Goal: Task Accomplishment & Management: Manage account settings

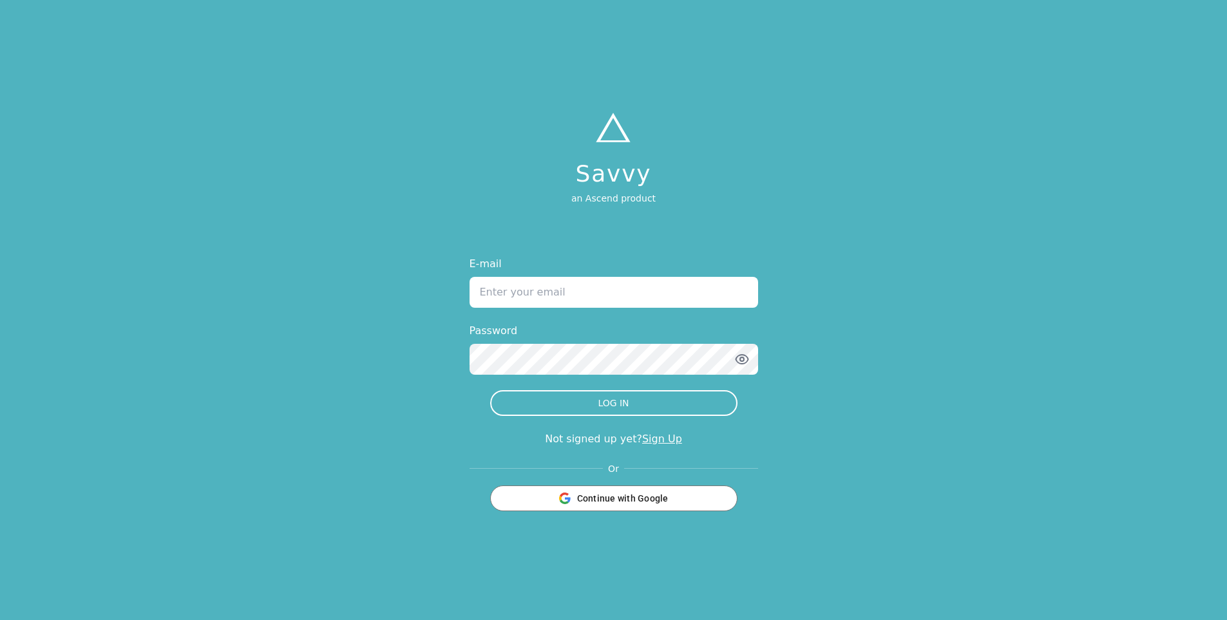
click at [506, 290] on input "E-mail" at bounding box center [613, 292] width 289 height 31
type input "[PERSON_NAME][EMAIL_ADDRESS][DOMAIN_NAME]"
click at [743, 361] on icon "button" at bounding box center [741, 359] width 15 height 15
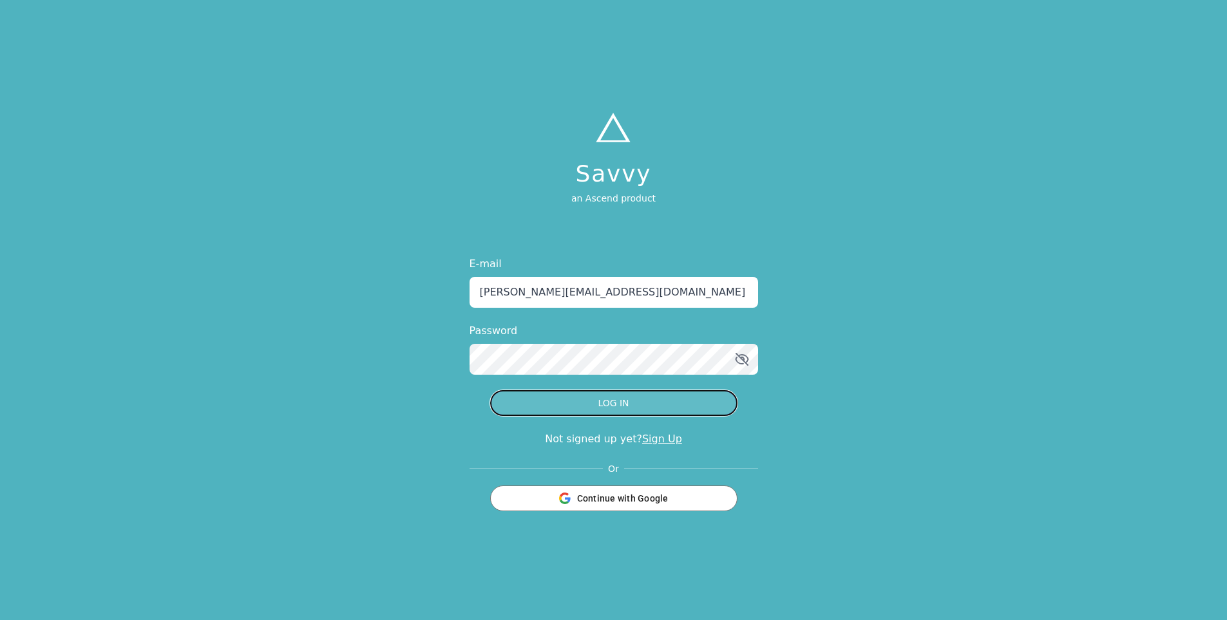
click at [596, 415] on button "LOG IN" at bounding box center [613, 403] width 247 height 26
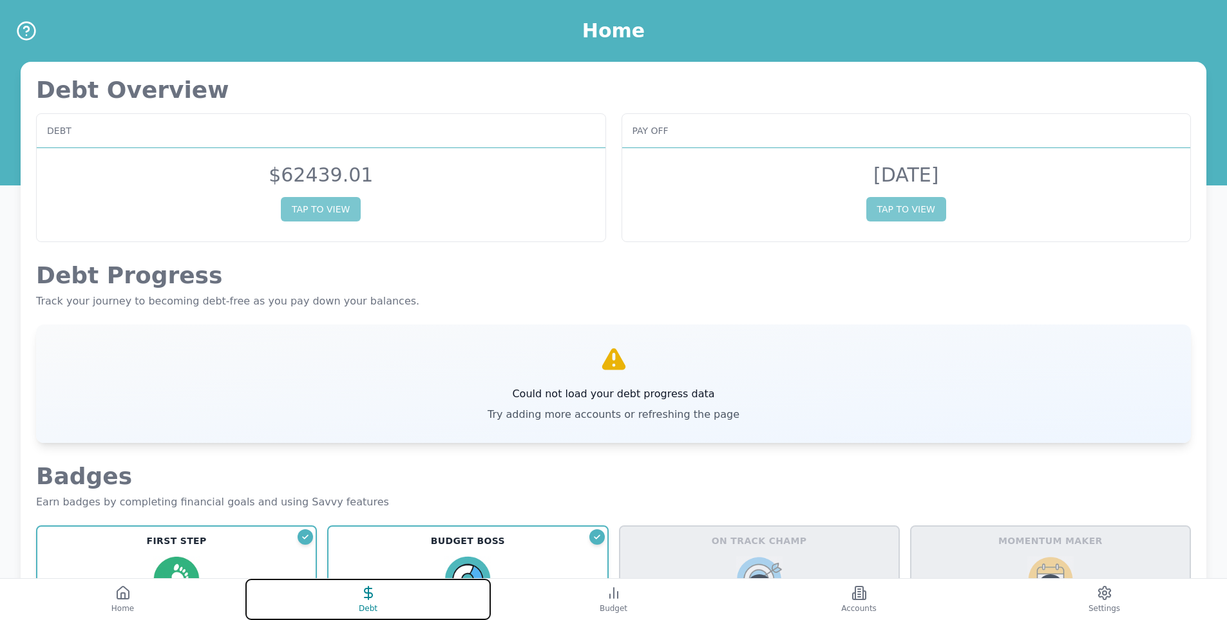
click at [360, 614] on button "Debt" at bounding box center [367, 599] width 245 height 41
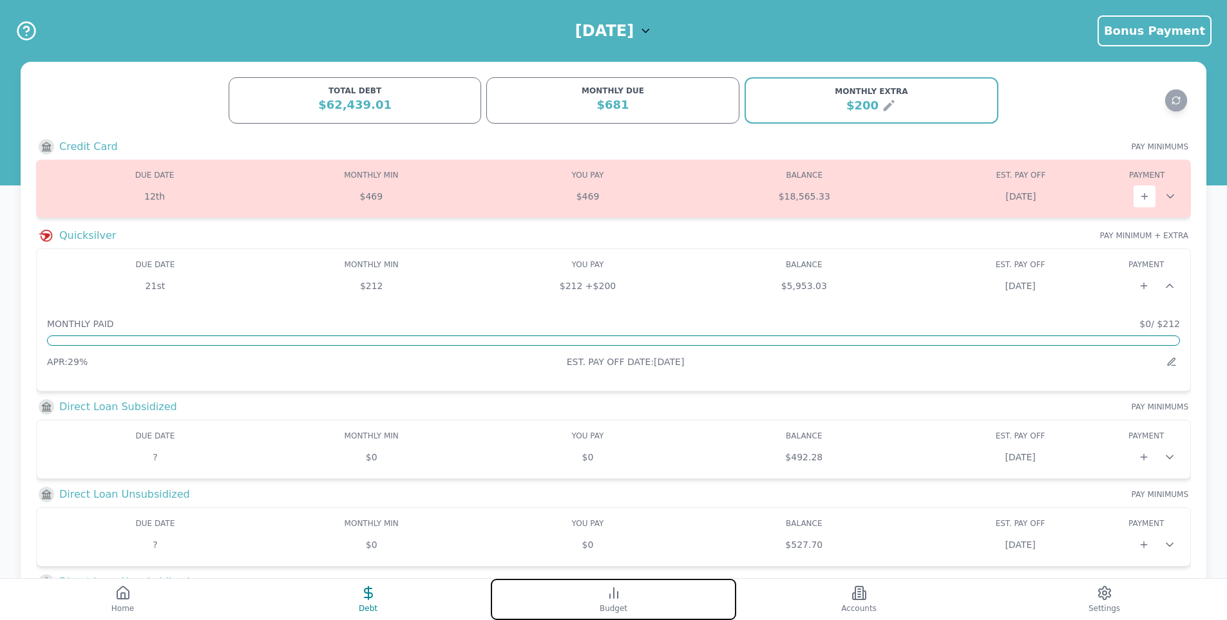
click at [589, 598] on button "Budget" at bounding box center [613, 599] width 245 height 41
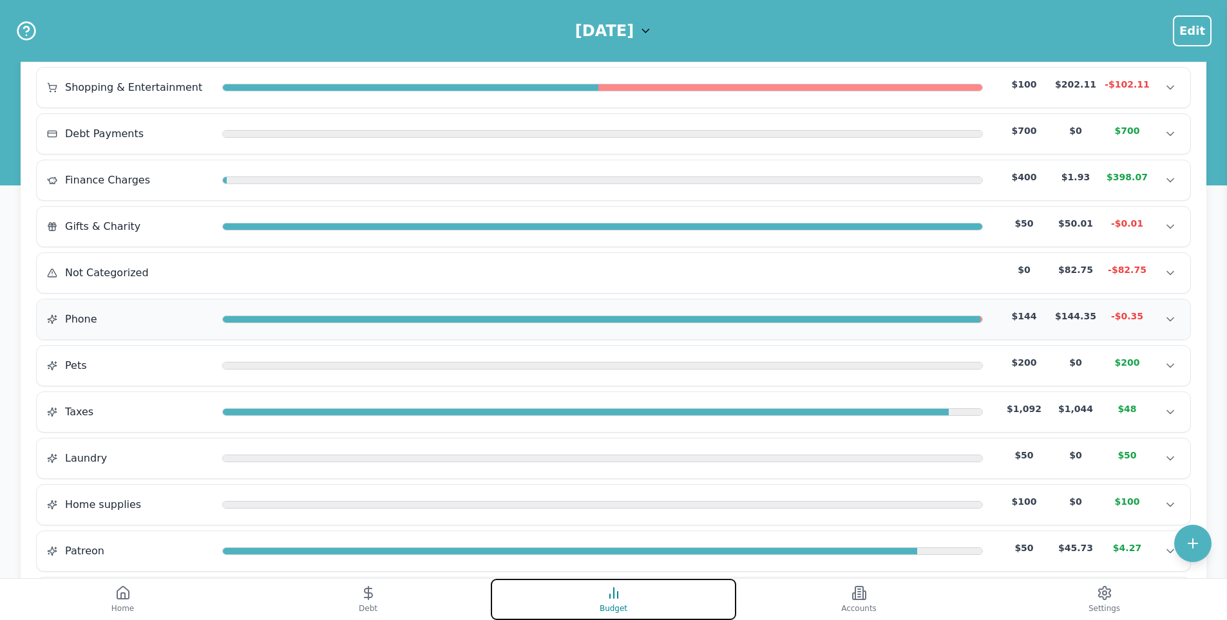
scroll to position [467, 0]
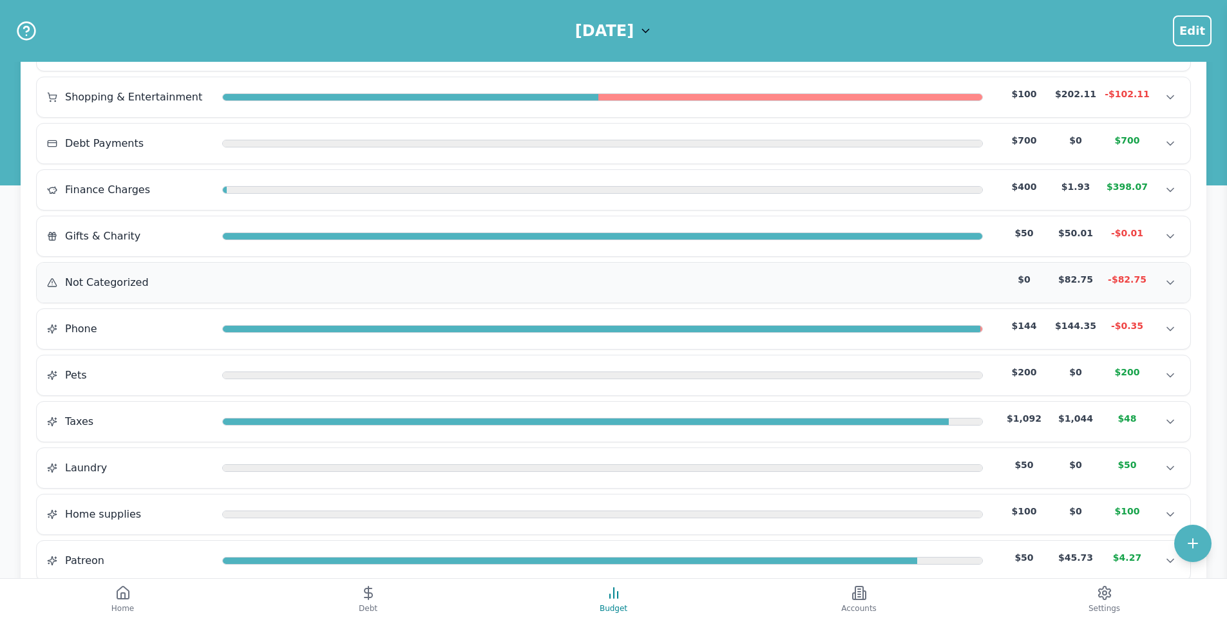
click at [513, 288] on div "Not Categorized $0 $82.75 -$82.75" at bounding box center [613, 282] width 1133 height 19
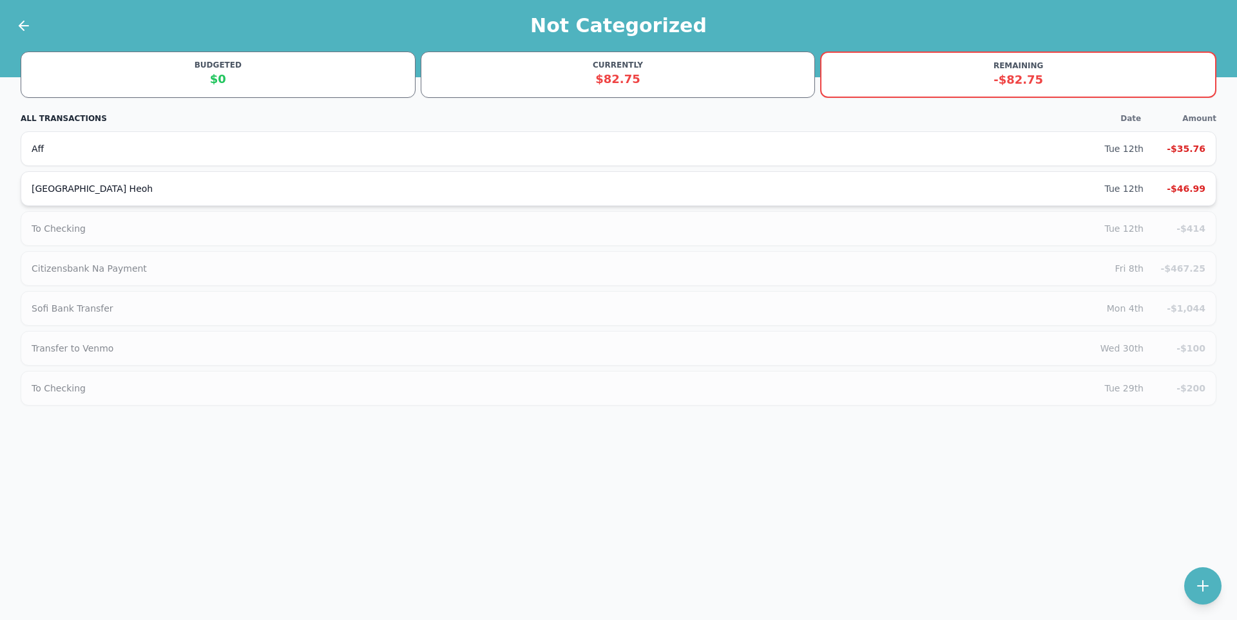
click at [533, 188] on div "[GEOGRAPHIC_DATA] Heoh" at bounding box center [568, 188] width 1072 height 13
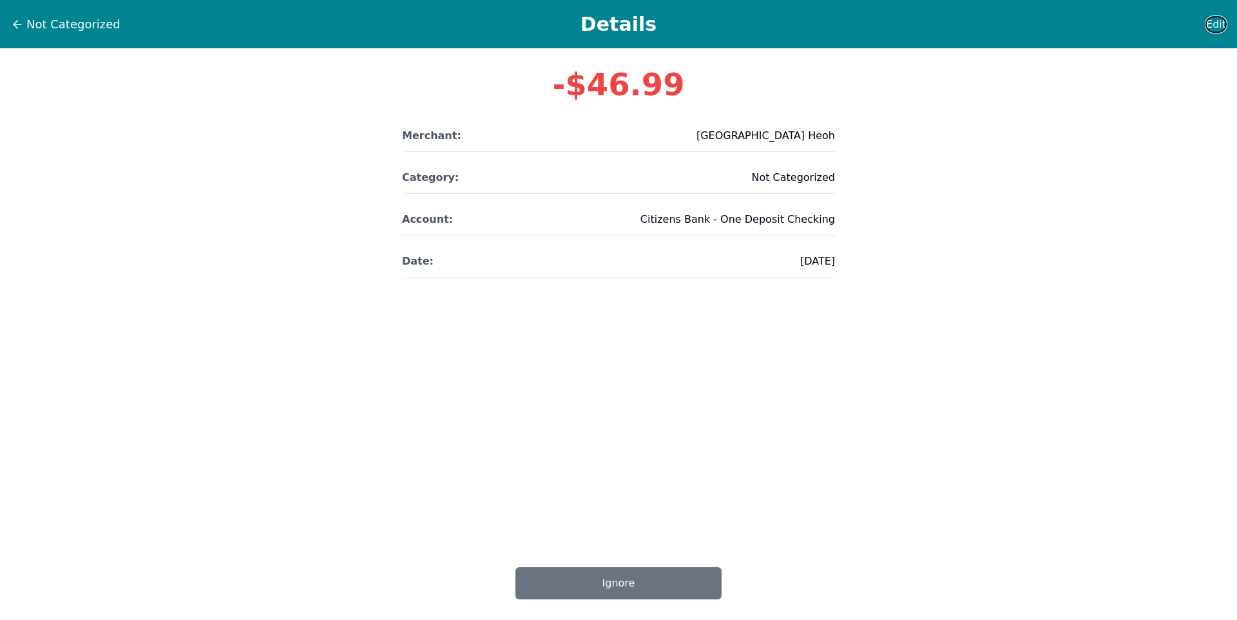
click at [1218, 27] on span "Edit" at bounding box center [1216, 24] width 20 height 15
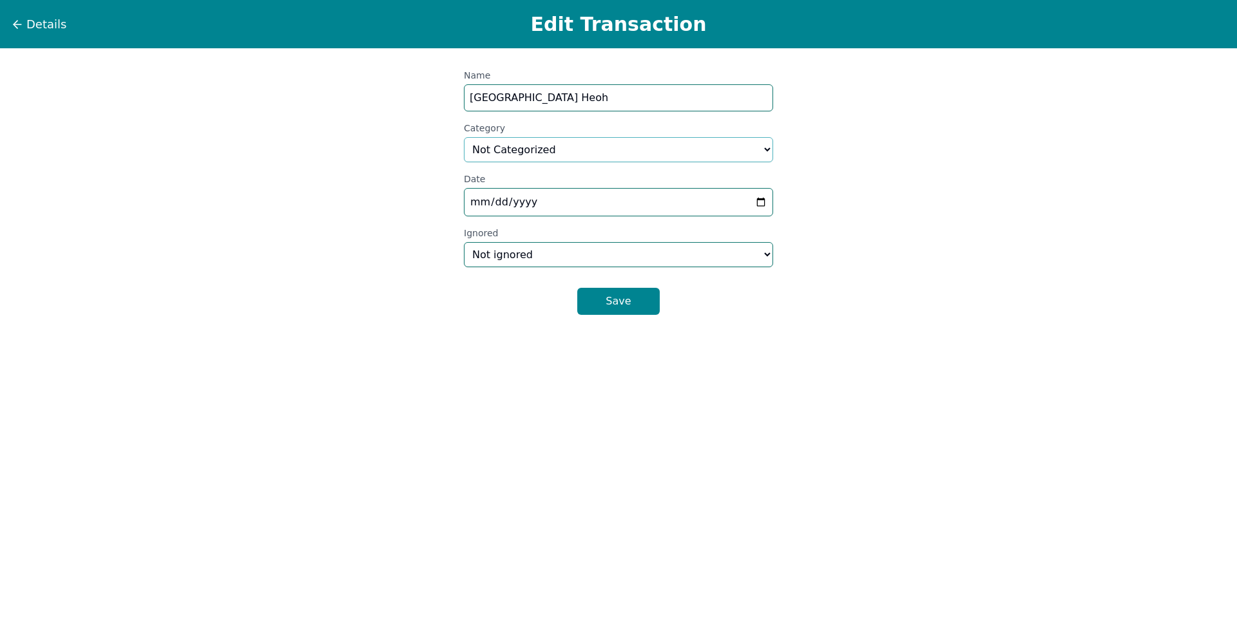
click at [538, 146] on select "Select a category... Home & Utilities Transportation Personal & Family Care Hea…" at bounding box center [618, 149] width 309 height 25
select select "custom_1"
click at [464, 137] on select "Select a category... Home & Utilities Transportation Personal & Family Care Hea…" at bounding box center [618, 149] width 309 height 25
click at [613, 305] on button "Save" at bounding box center [618, 301] width 82 height 27
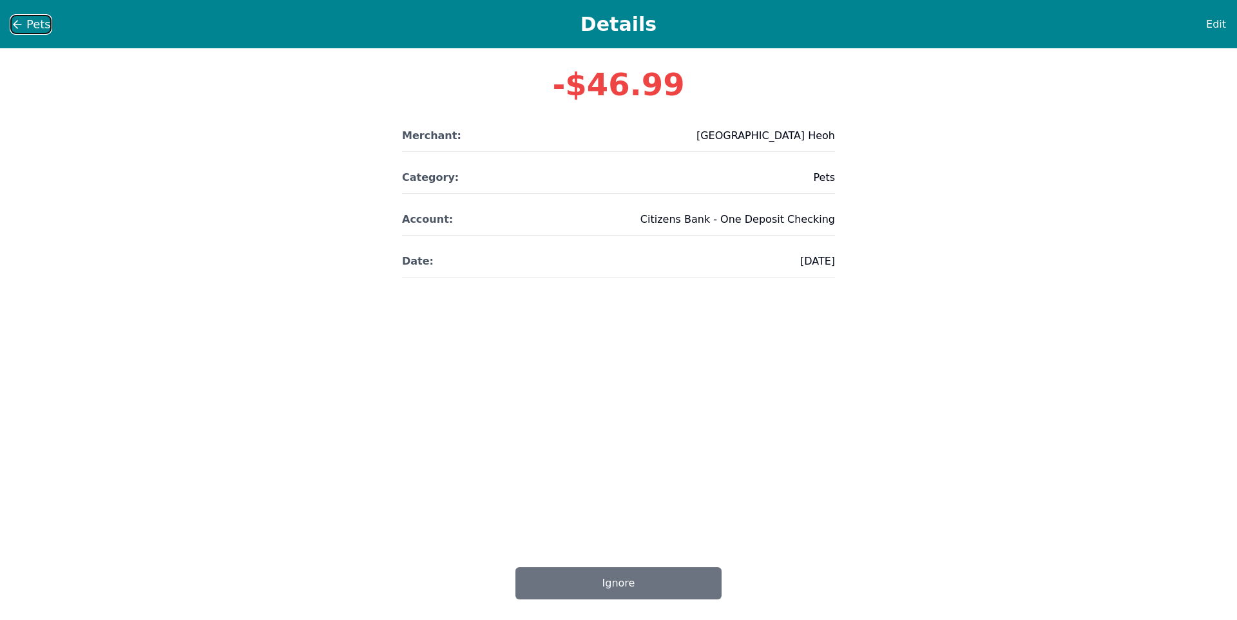
click at [21, 15] on button "Pets" at bounding box center [30, 24] width 41 height 19
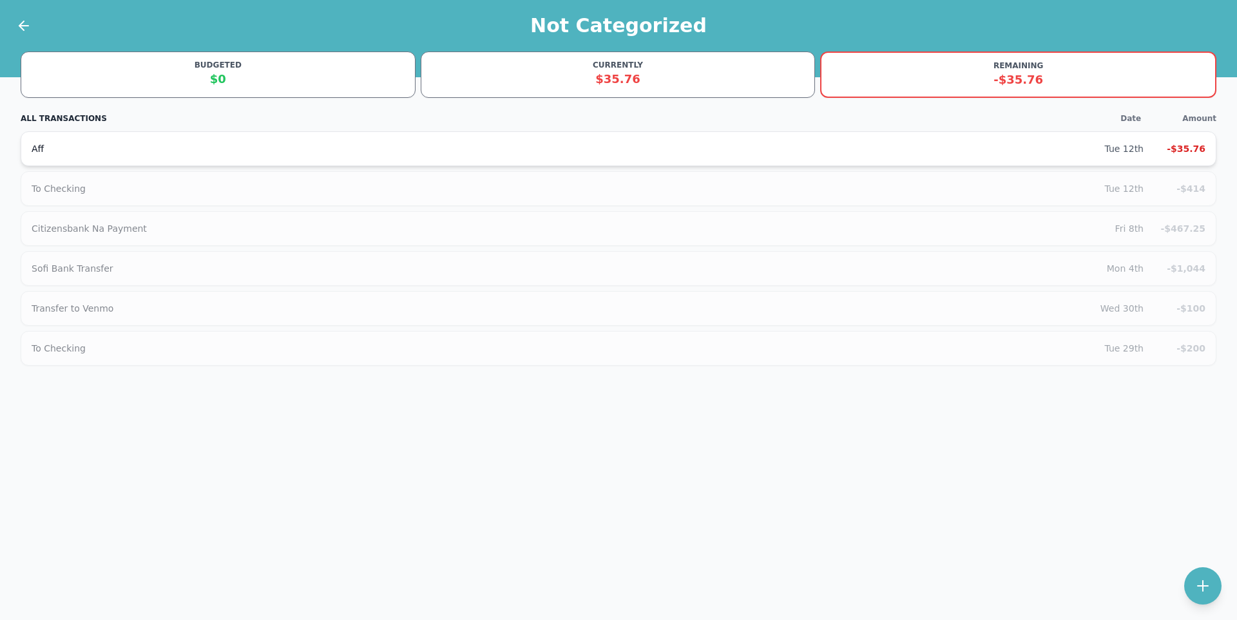
click at [415, 151] on div "Aff" at bounding box center [568, 148] width 1072 height 13
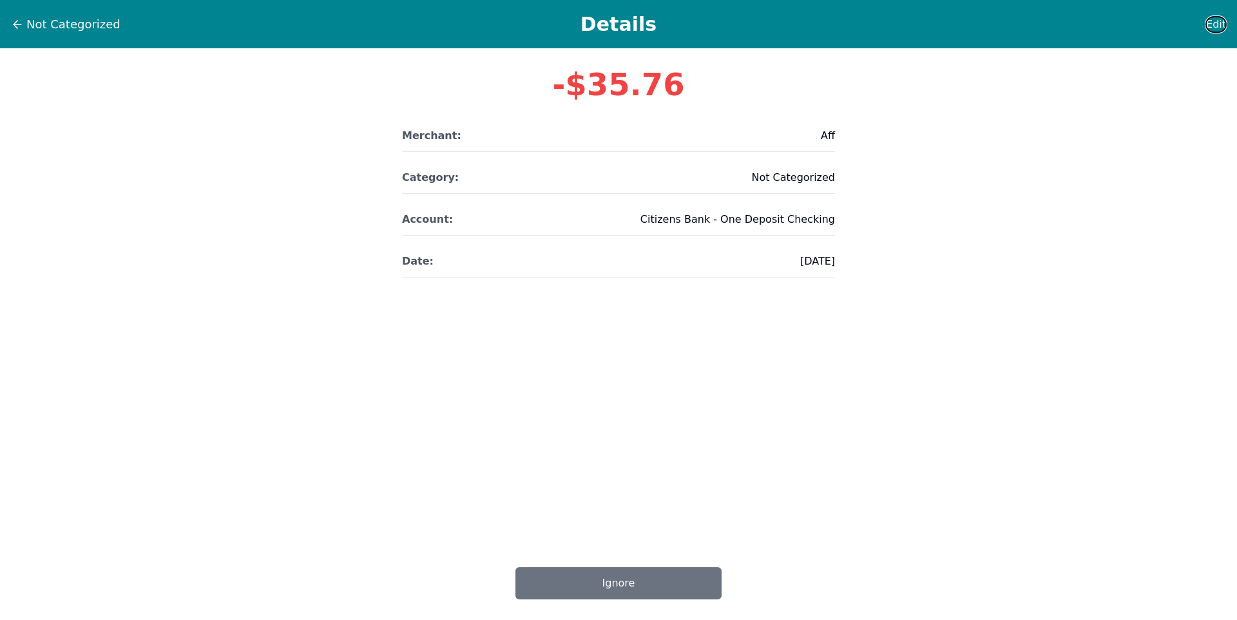
click at [1222, 30] on span "Edit" at bounding box center [1216, 24] width 20 height 15
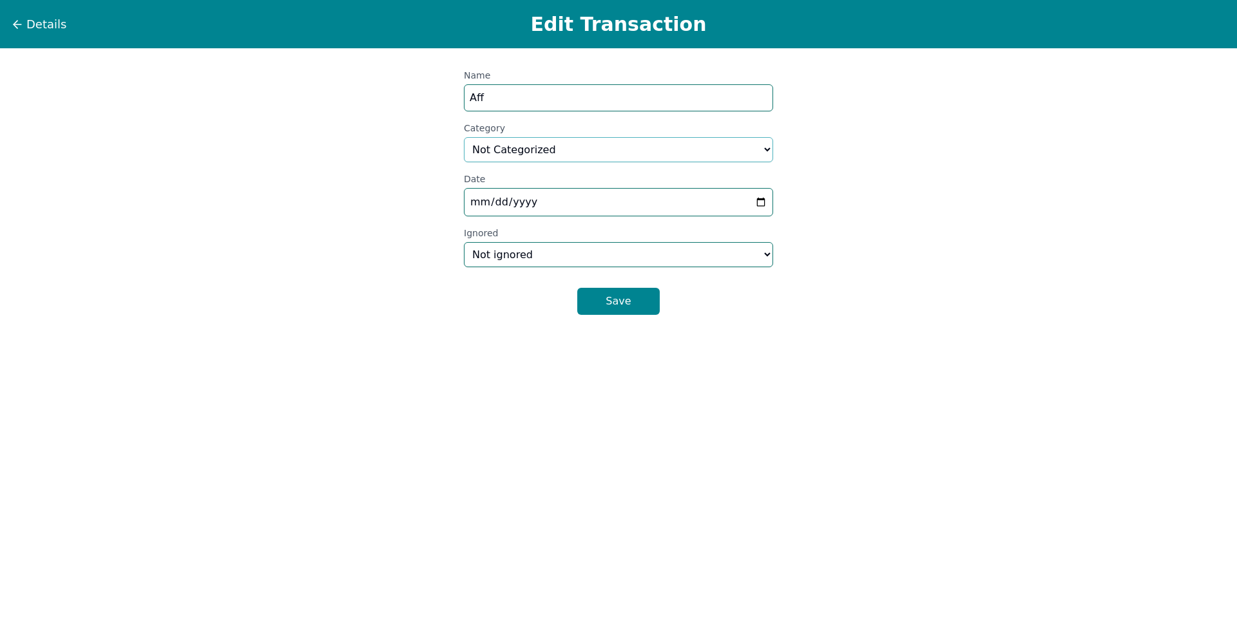
click at [536, 150] on select "Select a category... Home & Utilities Transportation Personal & Family Care Hea…" at bounding box center [618, 149] width 309 height 25
select select "shoppingAndEntertainment"
click at [464, 137] on select "Select a category... Home & Utilities Transportation Personal & Family Care Hea…" at bounding box center [618, 149] width 309 height 25
click at [596, 307] on button "Save" at bounding box center [618, 301] width 82 height 27
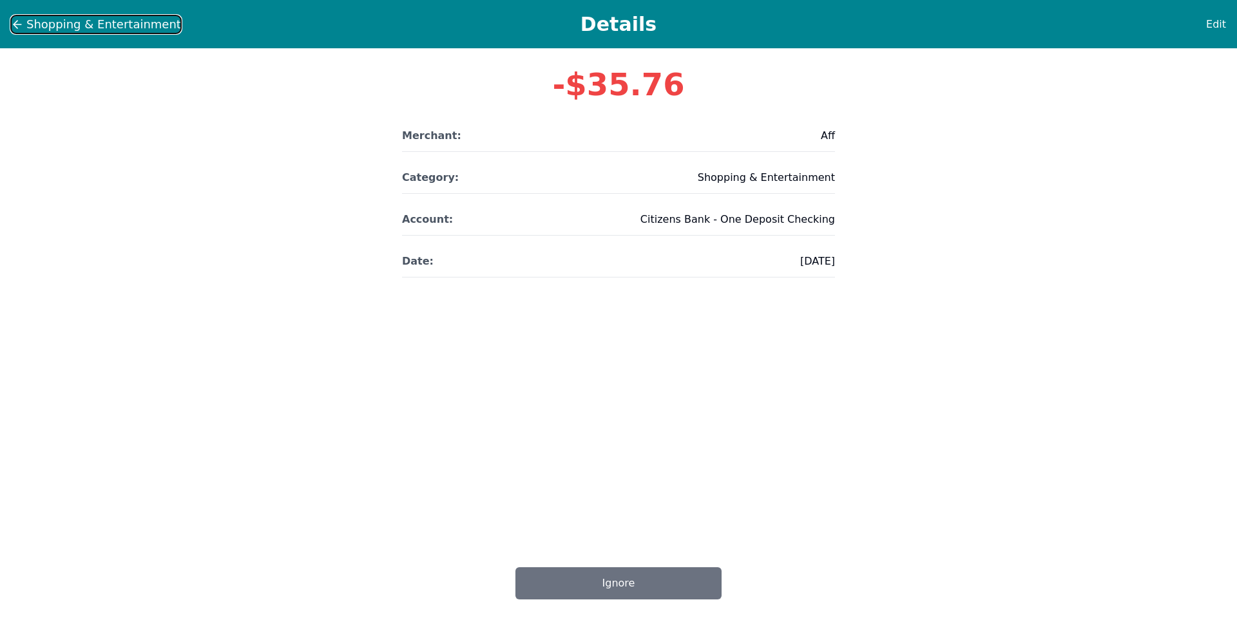
click at [15, 22] on icon at bounding box center [17, 24] width 13 height 13
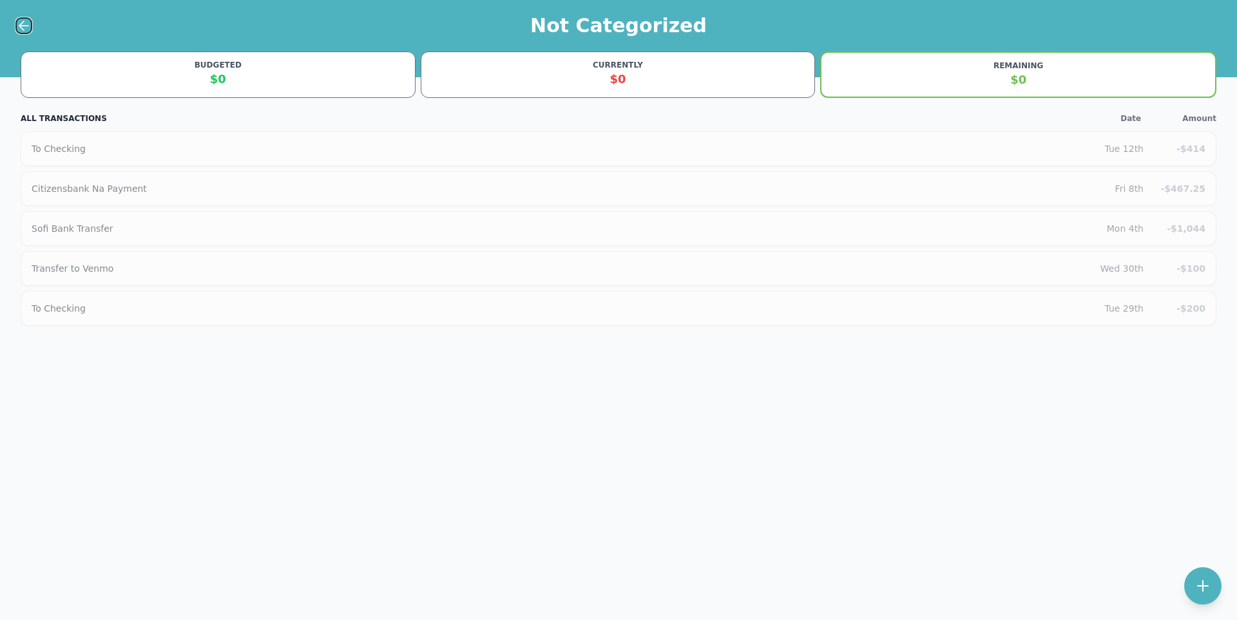
click at [16, 23] on icon at bounding box center [23, 25] width 15 height 15
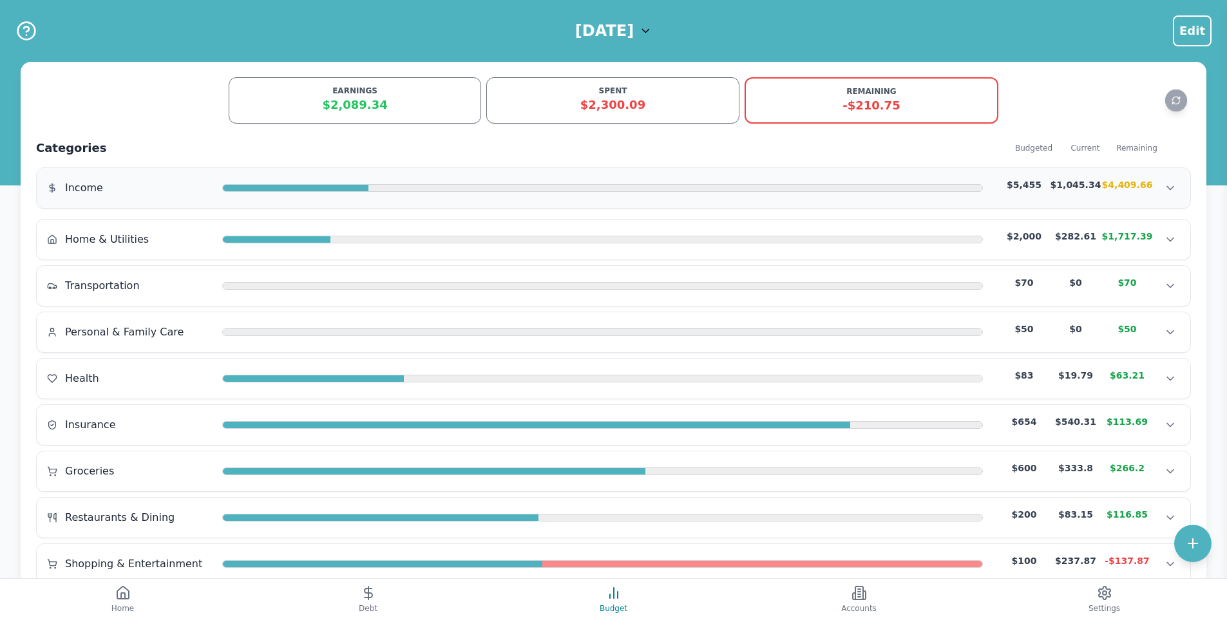
click at [387, 189] on div at bounding box center [675, 189] width 614 height 8
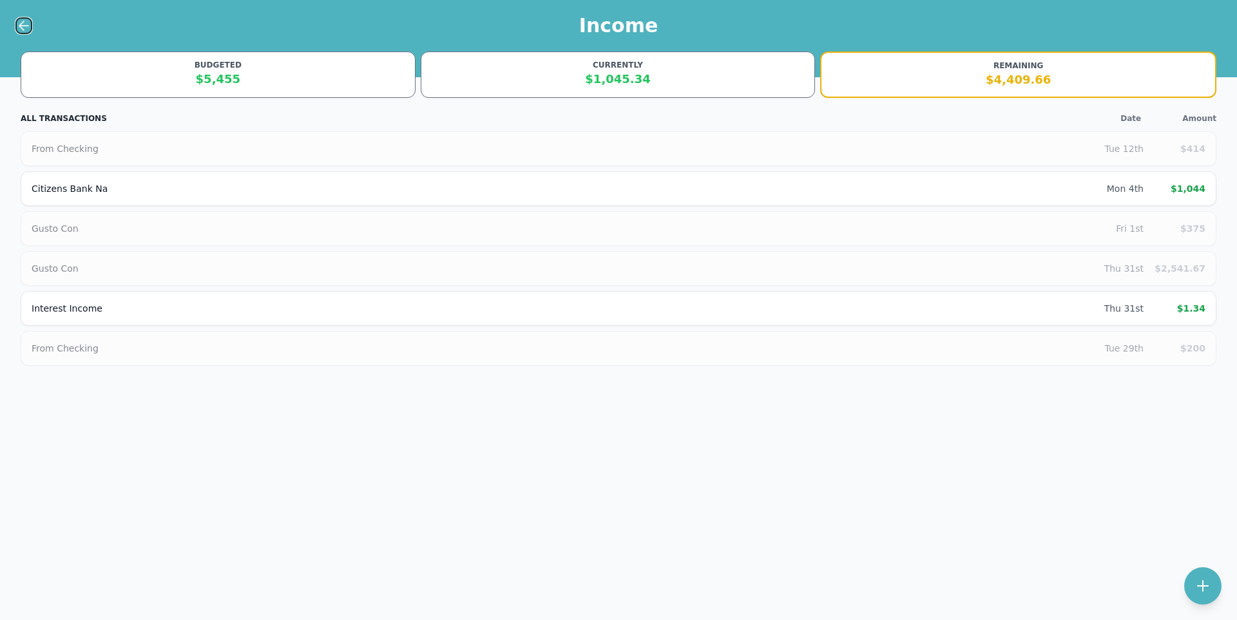
click at [25, 26] on icon at bounding box center [23, 26] width 9 height 0
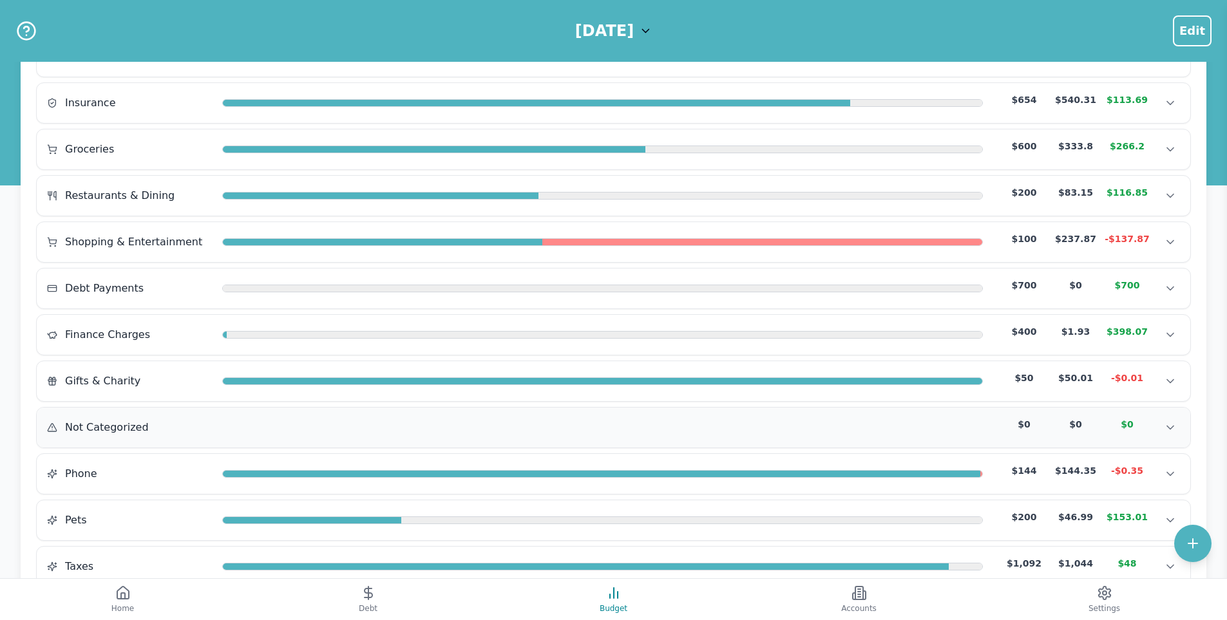
scroll to position [515, 0]
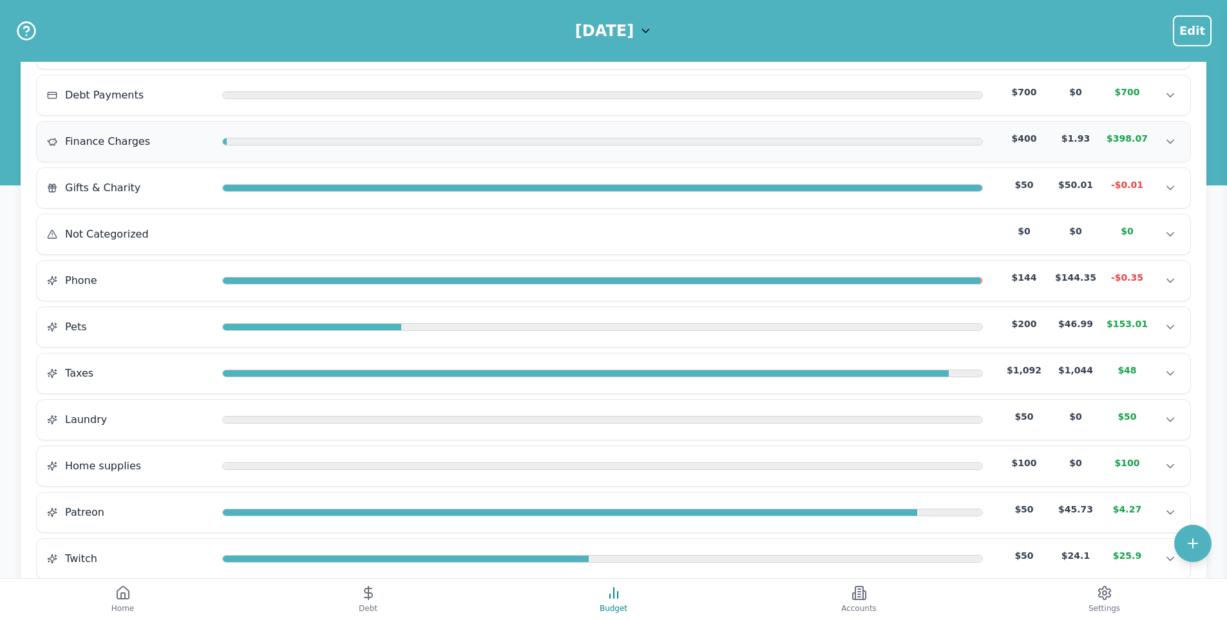
click at [471, 146] on div at bounding box center [602, 142] width 761 height 10
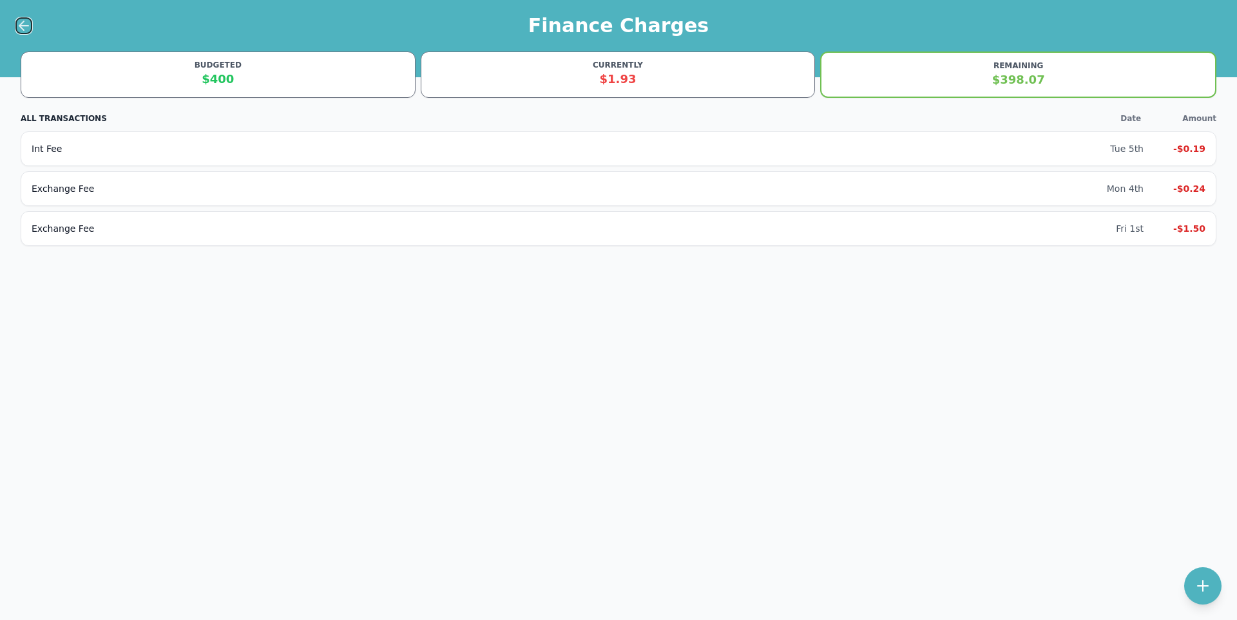
click at [26, 28] on icon at bounding box center [23, 25] width 15 height 15
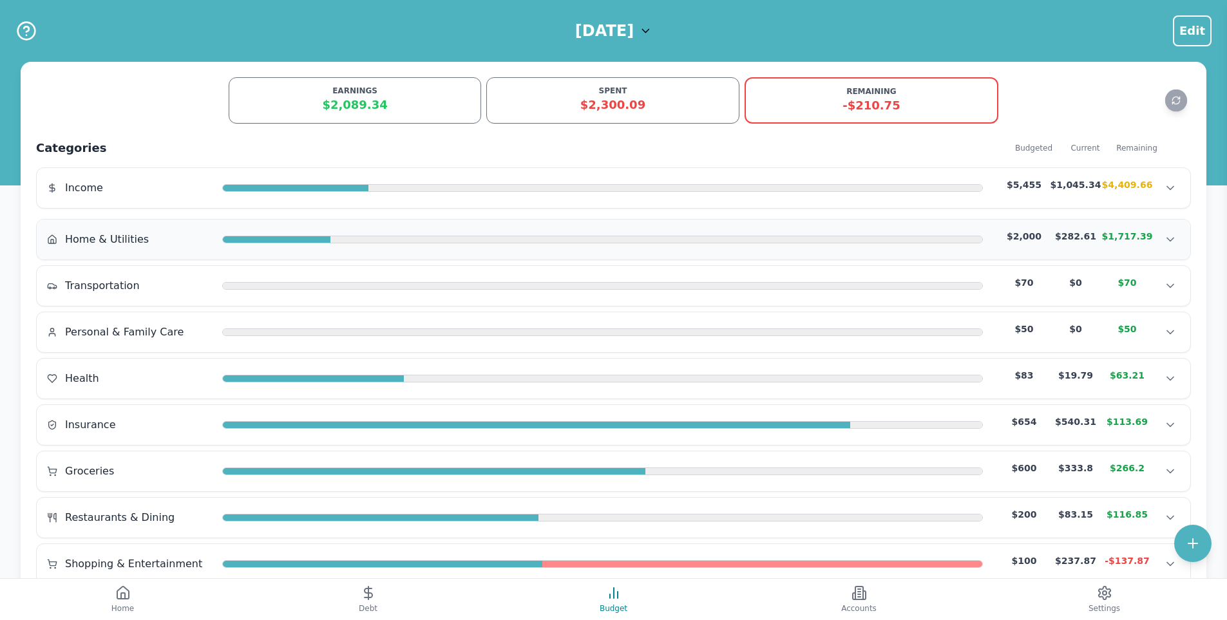
click at [491, 238] on div at bounding box center [656, 240] width 652 height 8
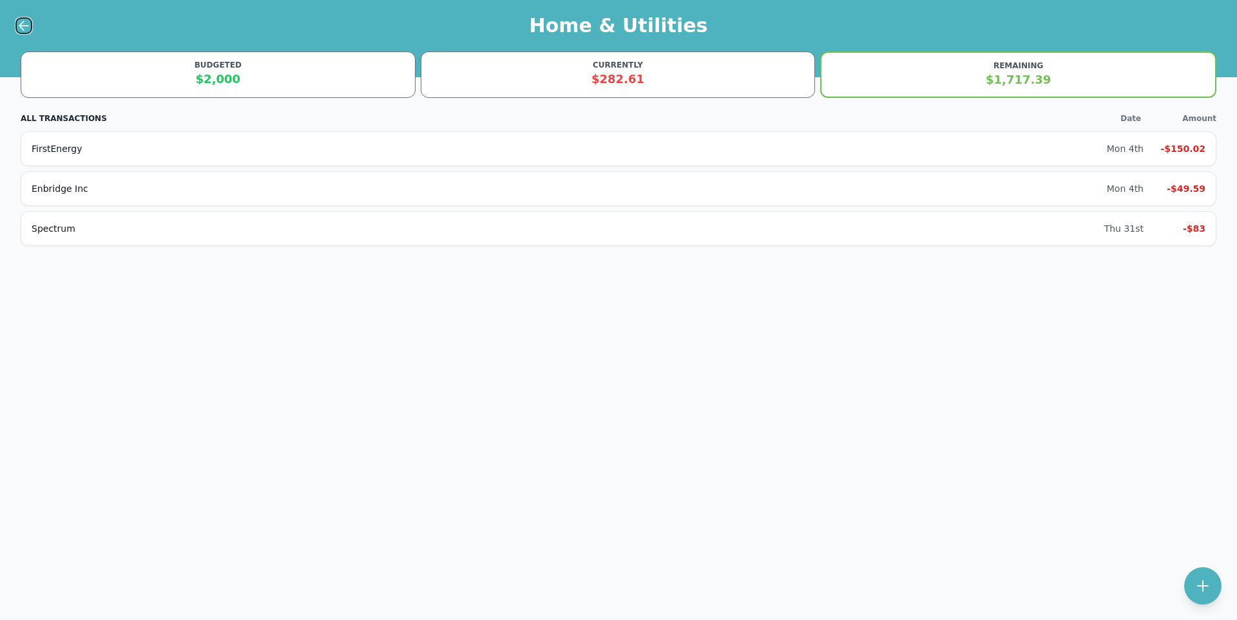
click at [26, 21] on icon at bounding box center [23, 25] width 15 height 15
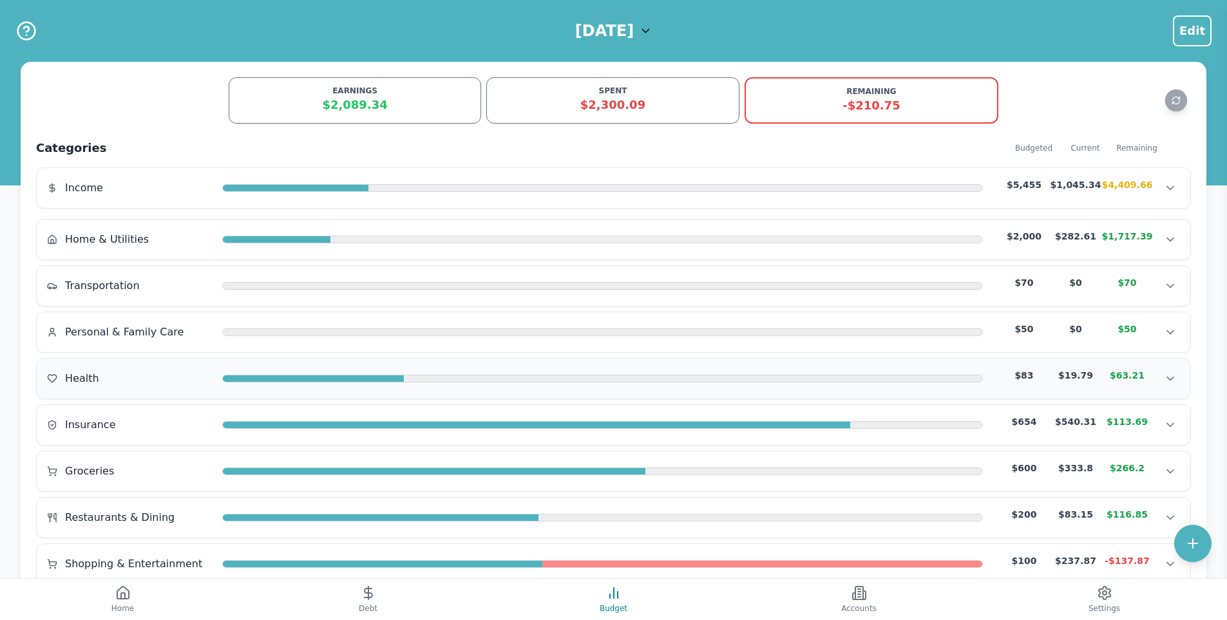
click at [377, 390] on div "Health $83 $19.79 $63.21 Health $83 $19.79 $63.21 Health $83 $19.79 $63.21" at bounding box center [613, 379] width 1153 height 40
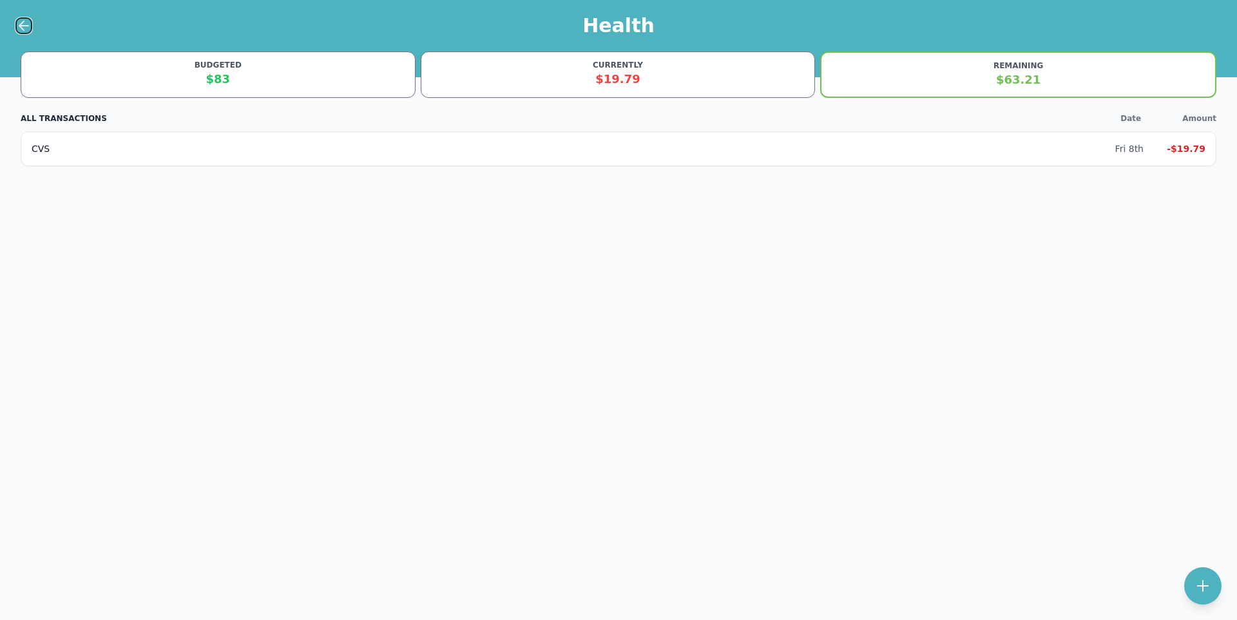
click at [23, 21] on icon at bounding box center [23, 25] width 15 height 15
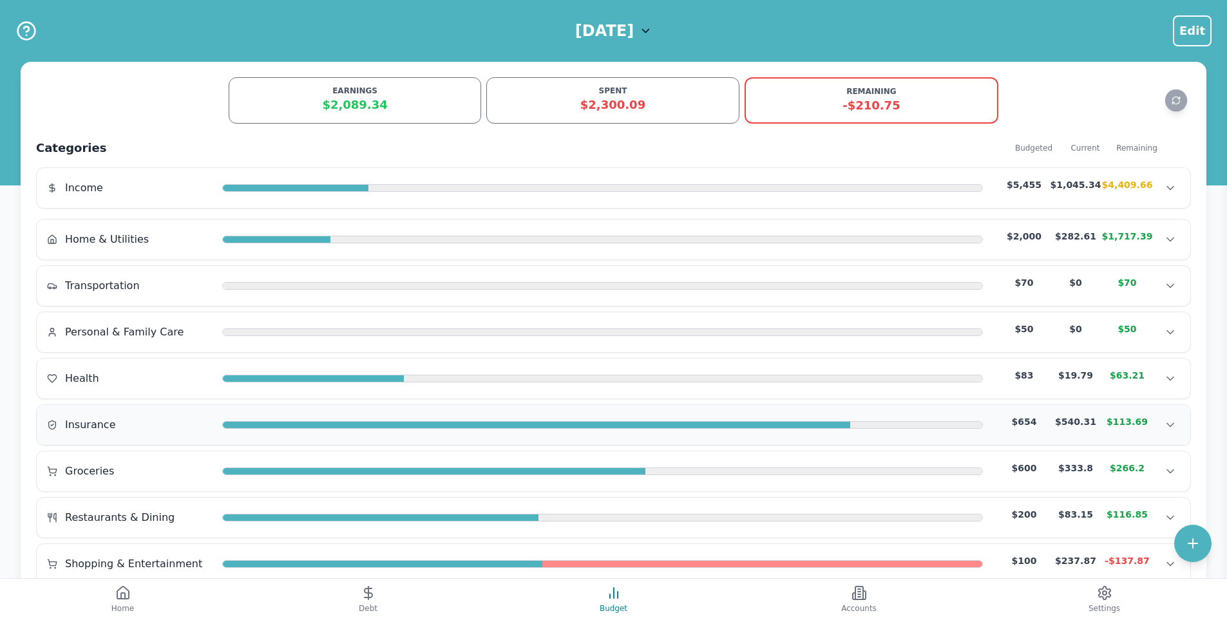
click at [327, 419] on div "Insurance $654 $540.31 $113.69" at bounding box center [613, 424] width 1133 height 19
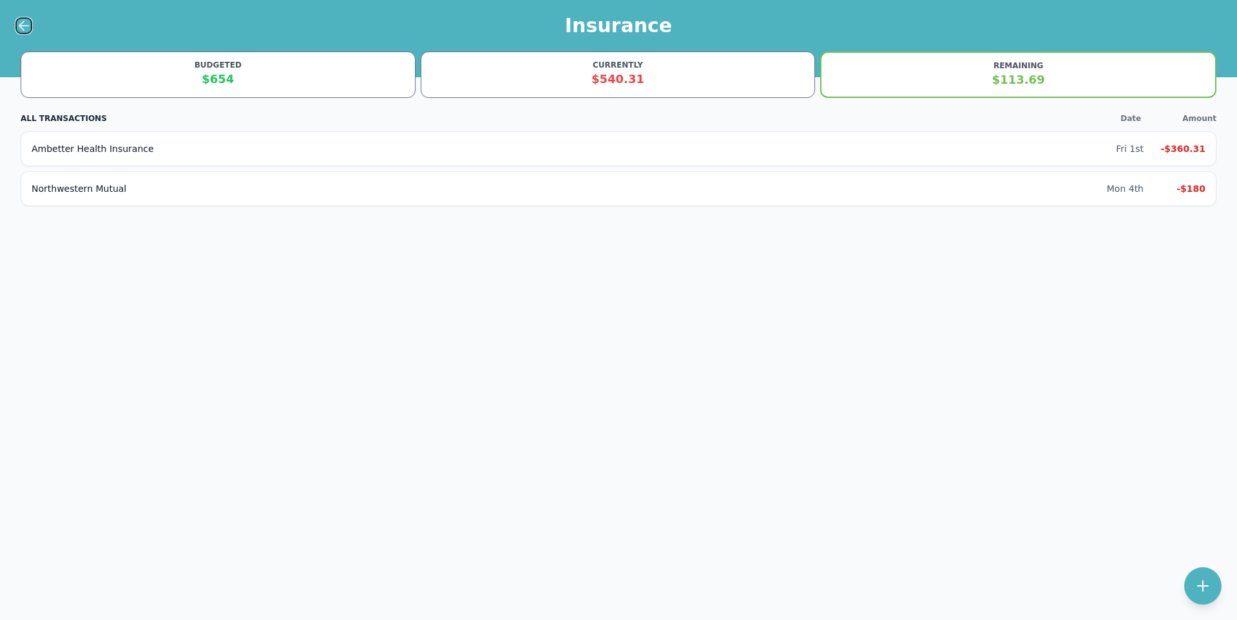
click at [26, 21] on icon at bounding box center [23, 25] width 15 height 15
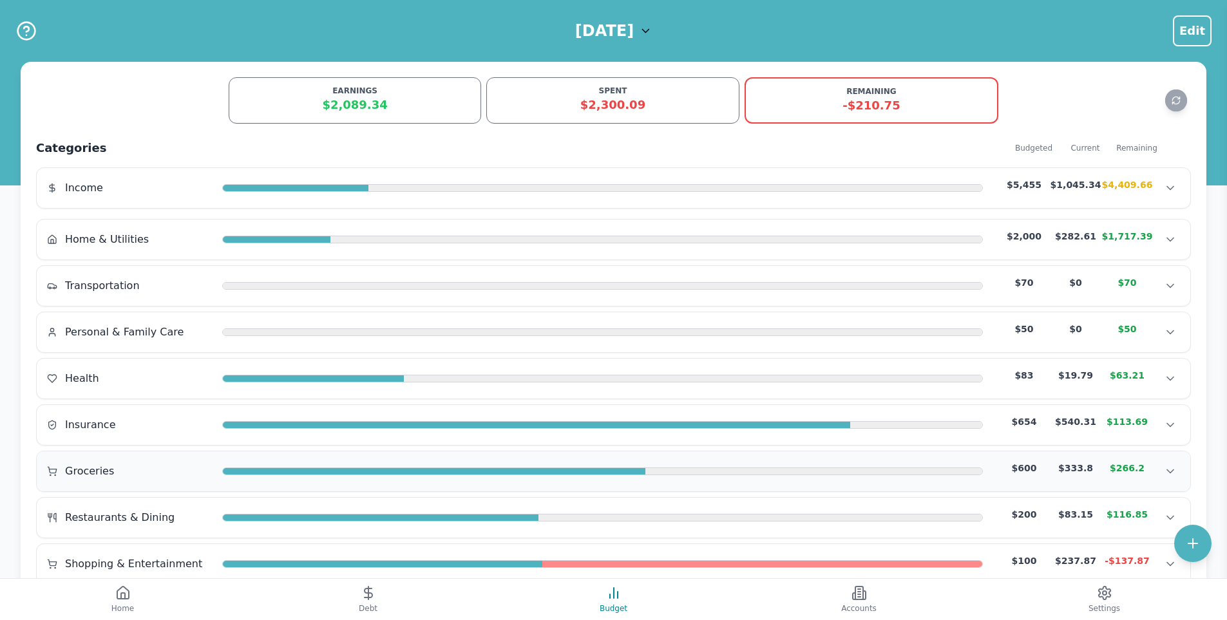
click at [278, 476] on div at bounding box center [602, 471] width 761 height 10
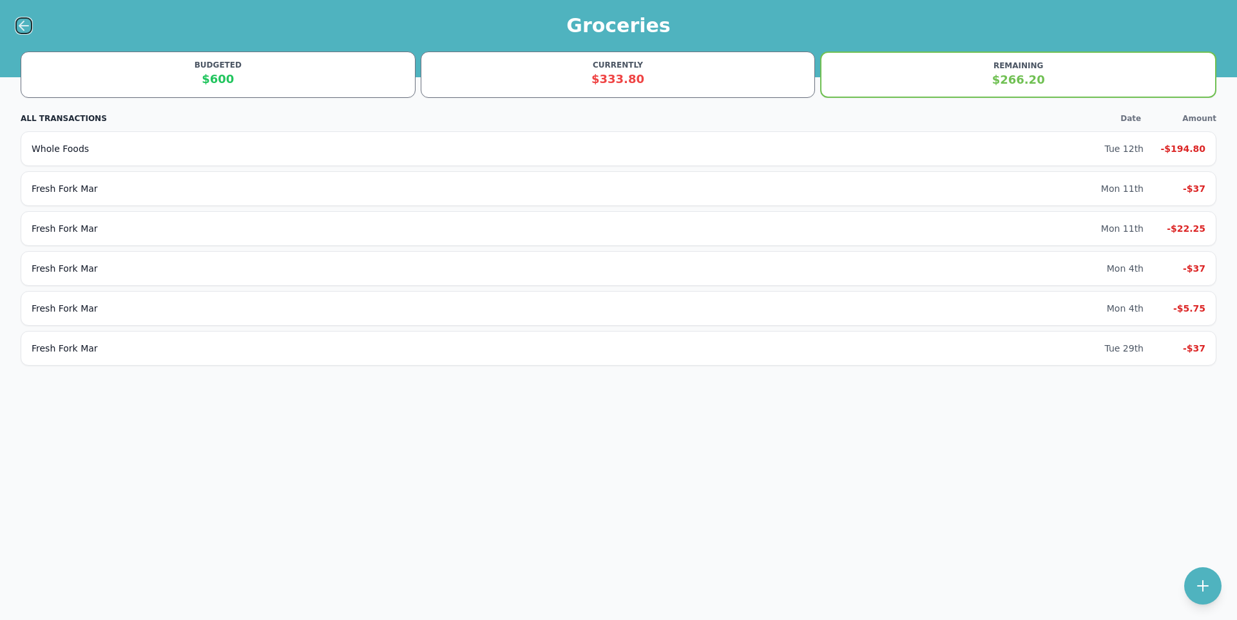
click at [32, 26] on button at bounding box center [23, 25] width 17 height 17
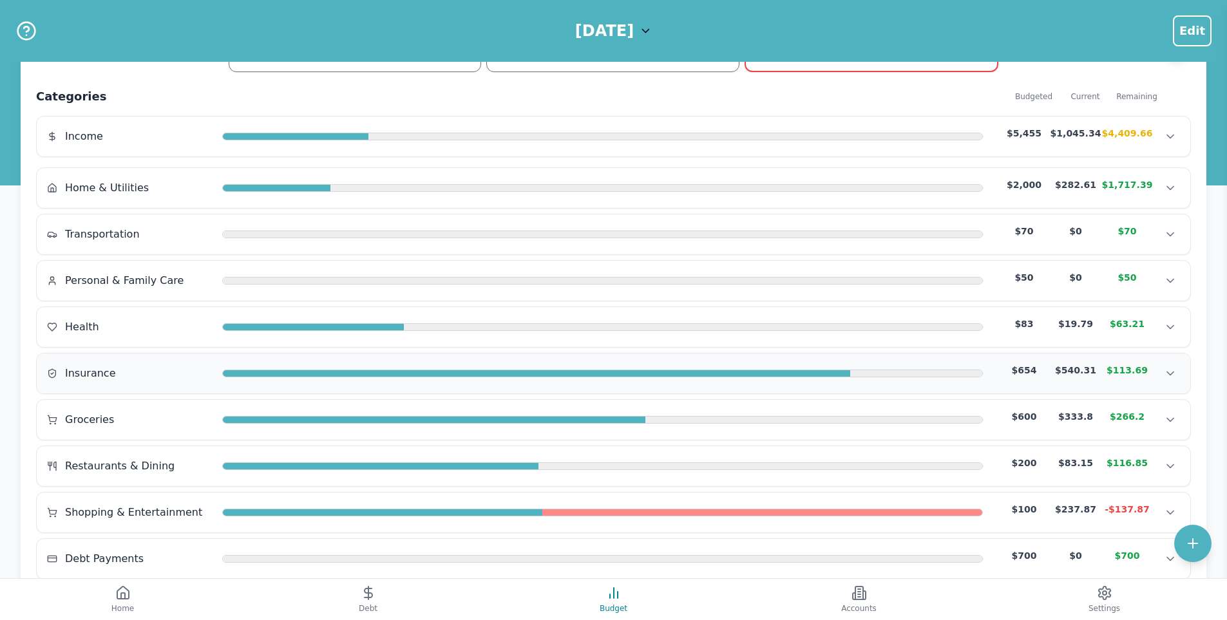
scroll to position [129, 0]
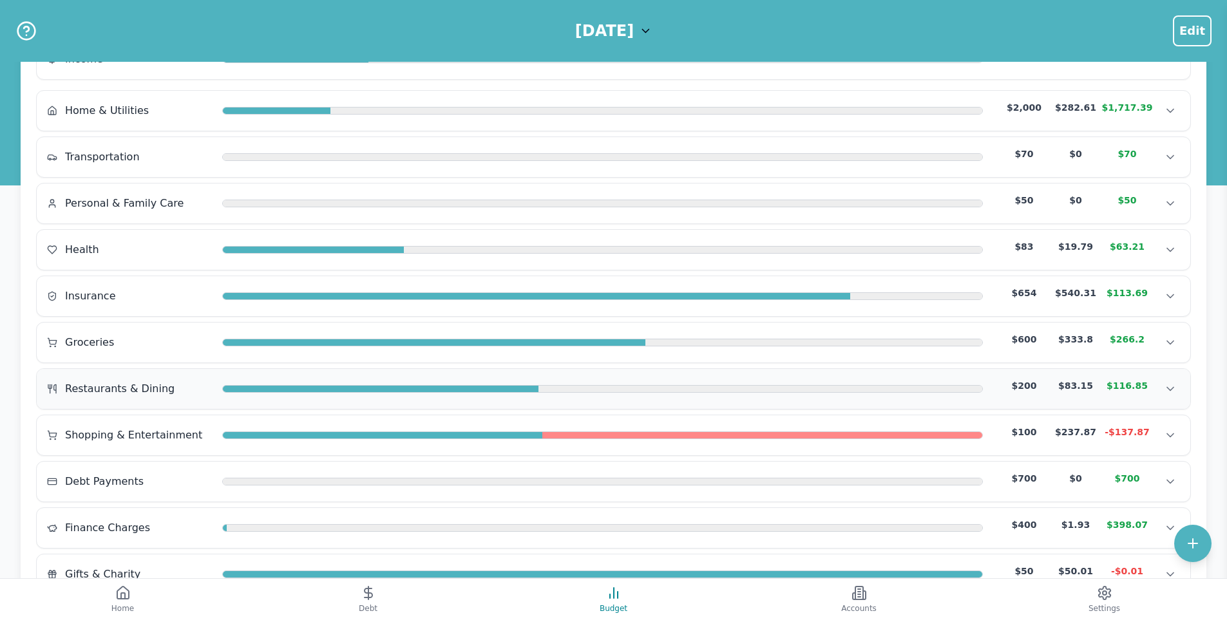
click at [289, 392] on div at bounding box center [602, 389] width 761 height 8
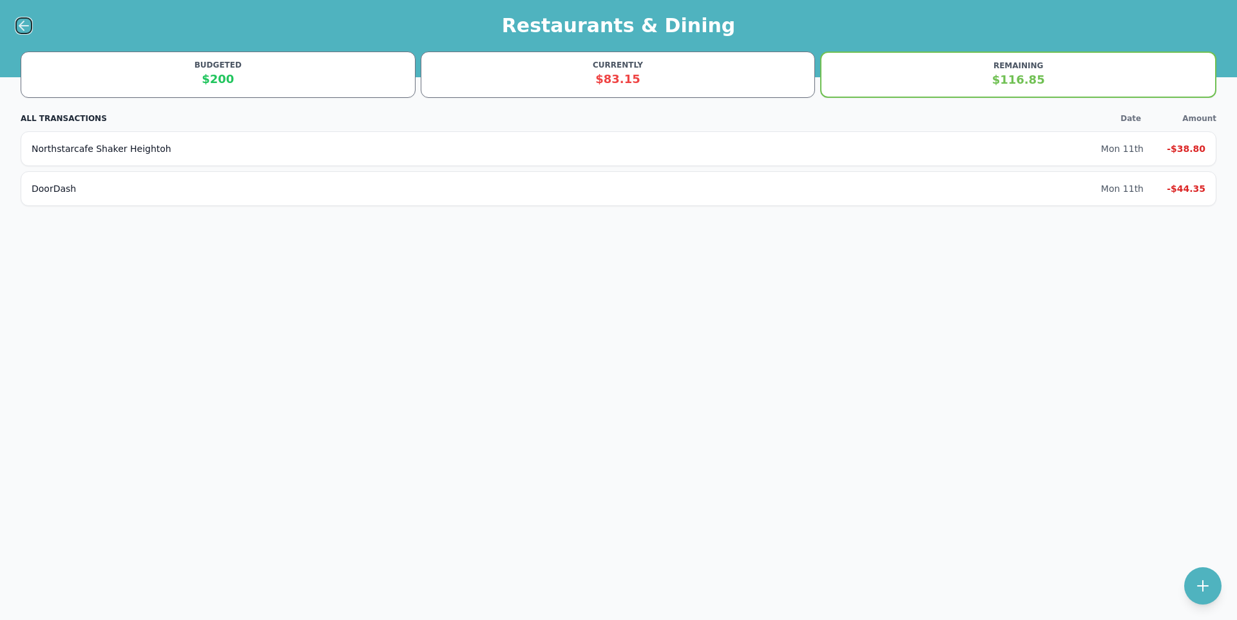
click at [28, 27] on icon at bounding box center [23, 25] width 15 height 15
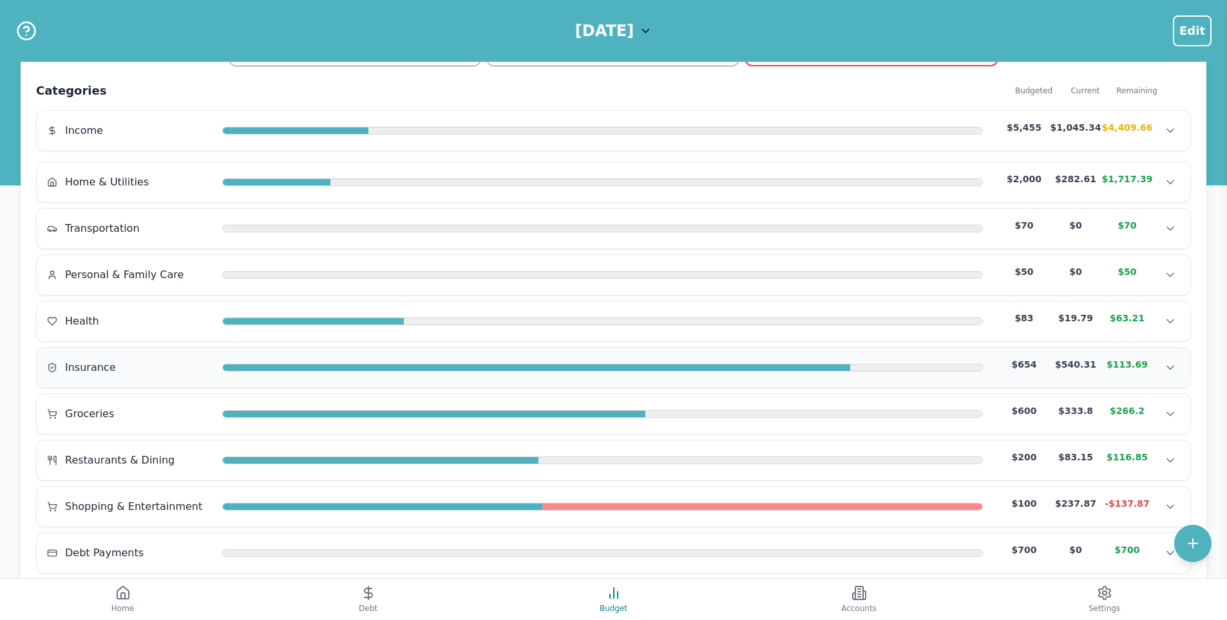
scroll to position [129, 0]
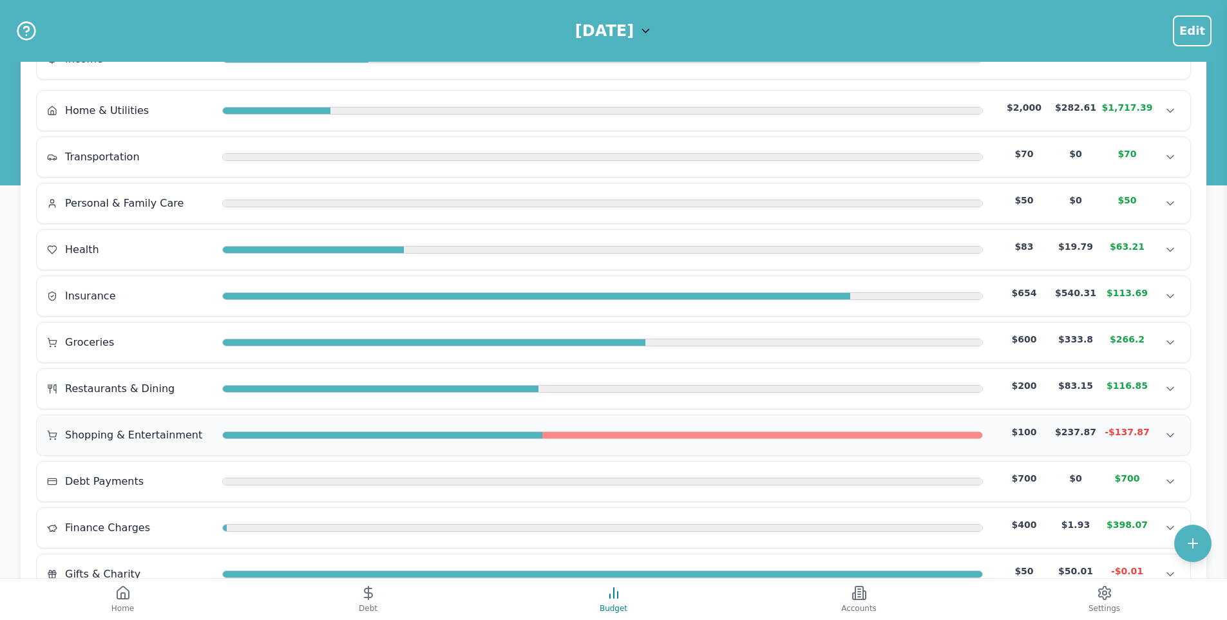
click at [256, 429] on div "Shopping & Entertainment $100 $237.87 -$137.87" at bounding box center [613, 435] width 1133 height 19
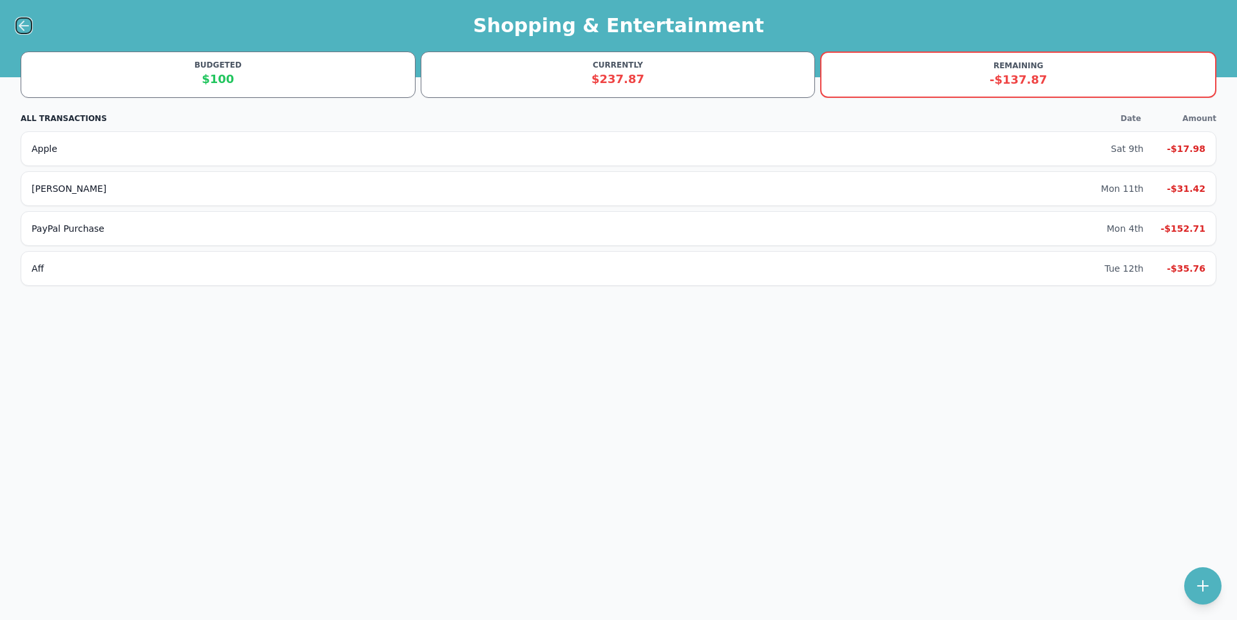
click at [31, 23] on icon at bounding box center [23, 25] width 15 height 15
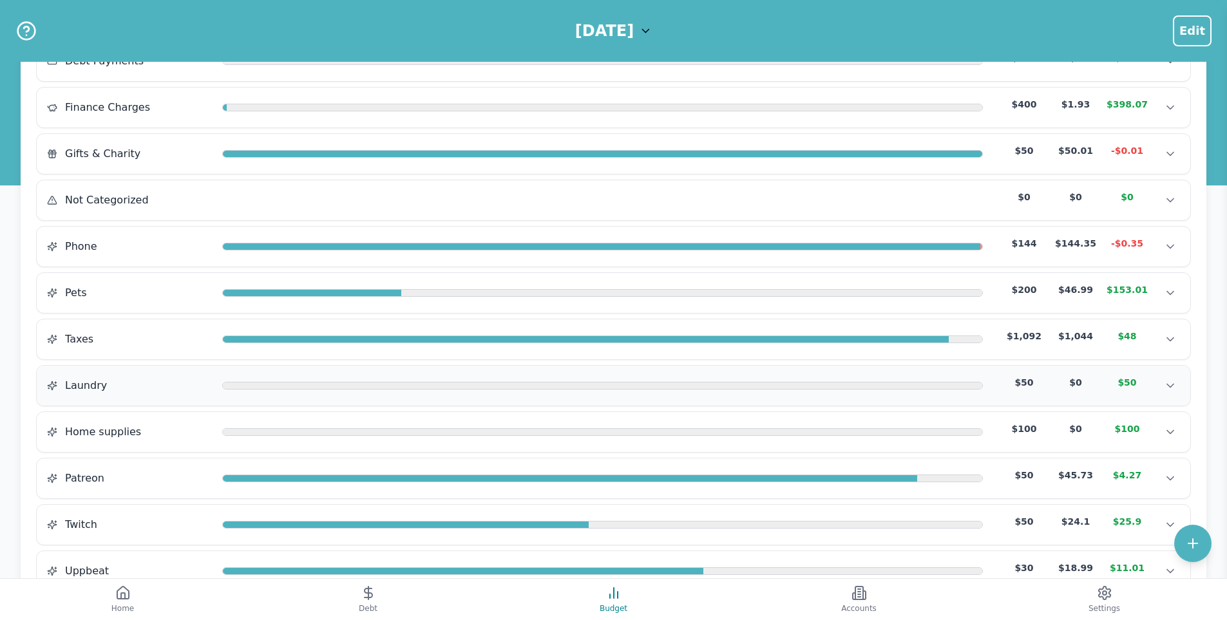
scroll to position [451, 0]
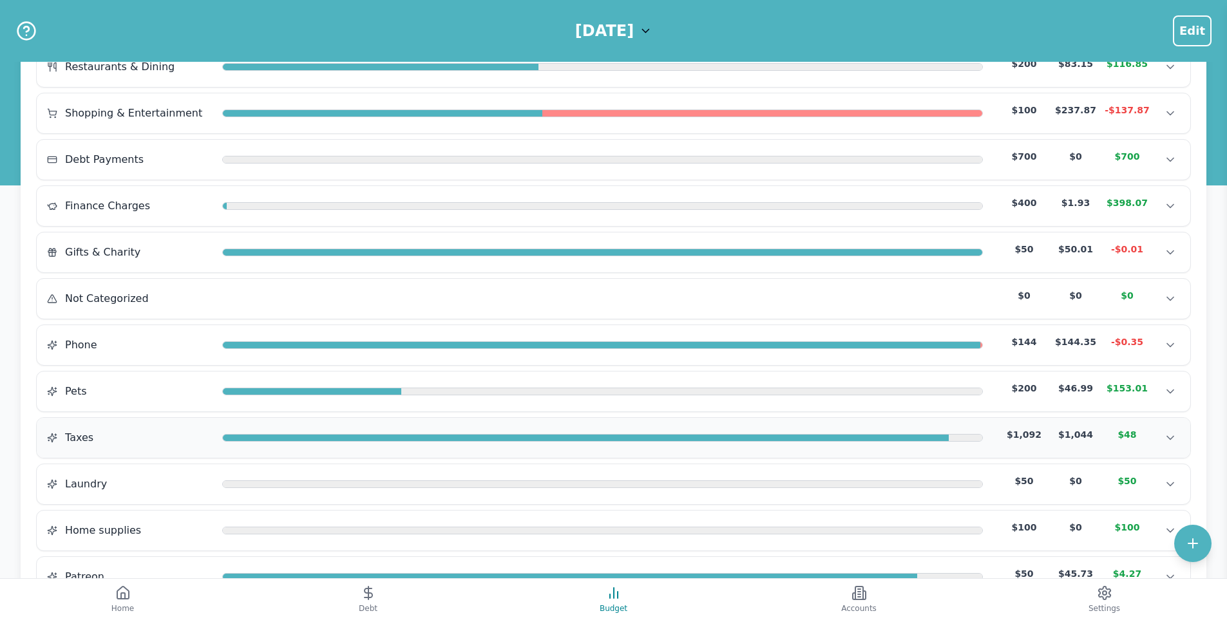
click at [221, 440] on div "Taxes $1,092 $1,044 $48" at bounding box center [613, 437] width 1133 height 19
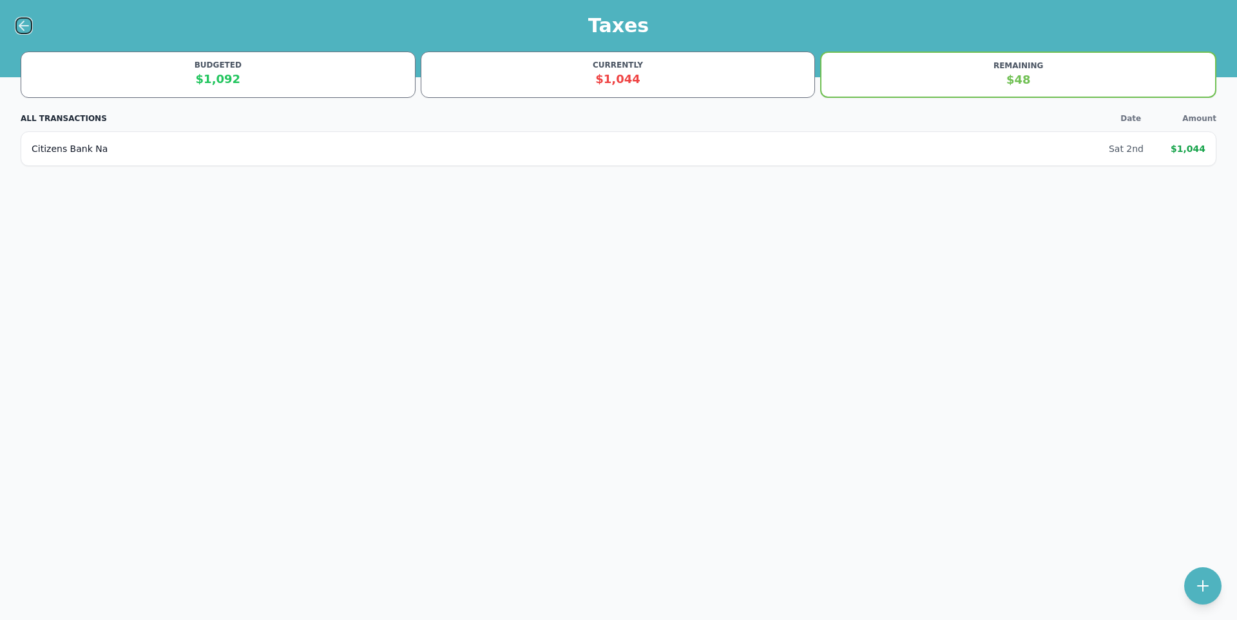
click at [21, 24] on icon at bounding box center [21, 25] width 5 height 9
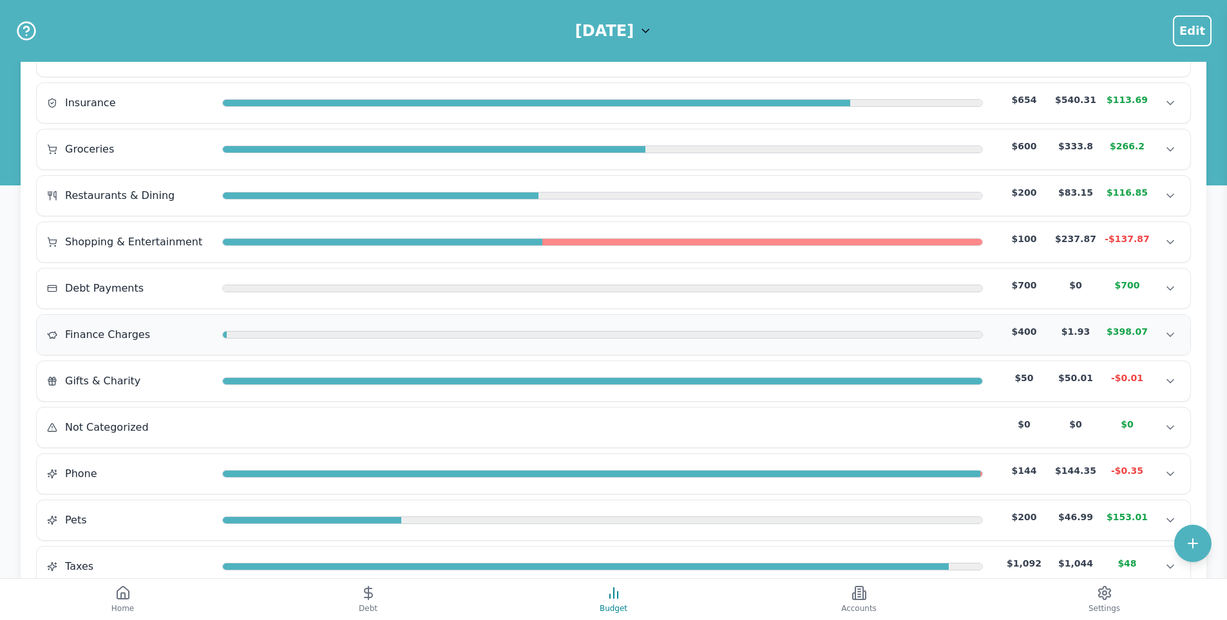
scroll to position [386, 0]
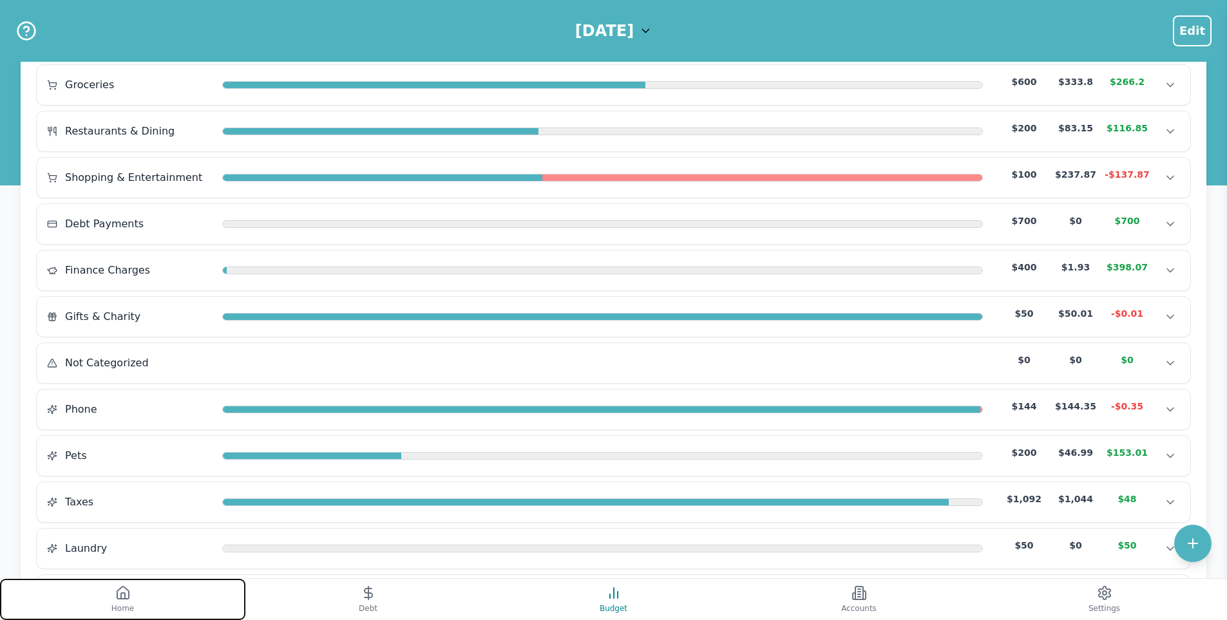
click at [114, 603] on span "Home" at bounding box center [122, 608] width 23 height 10
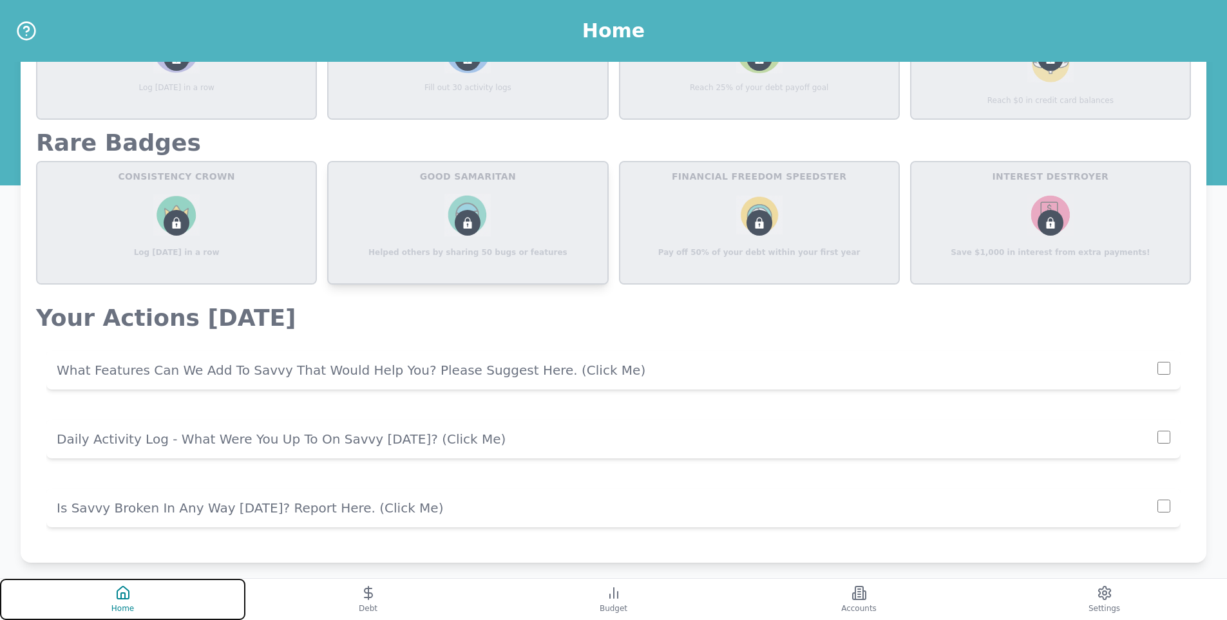
scroll to position [673, 0]
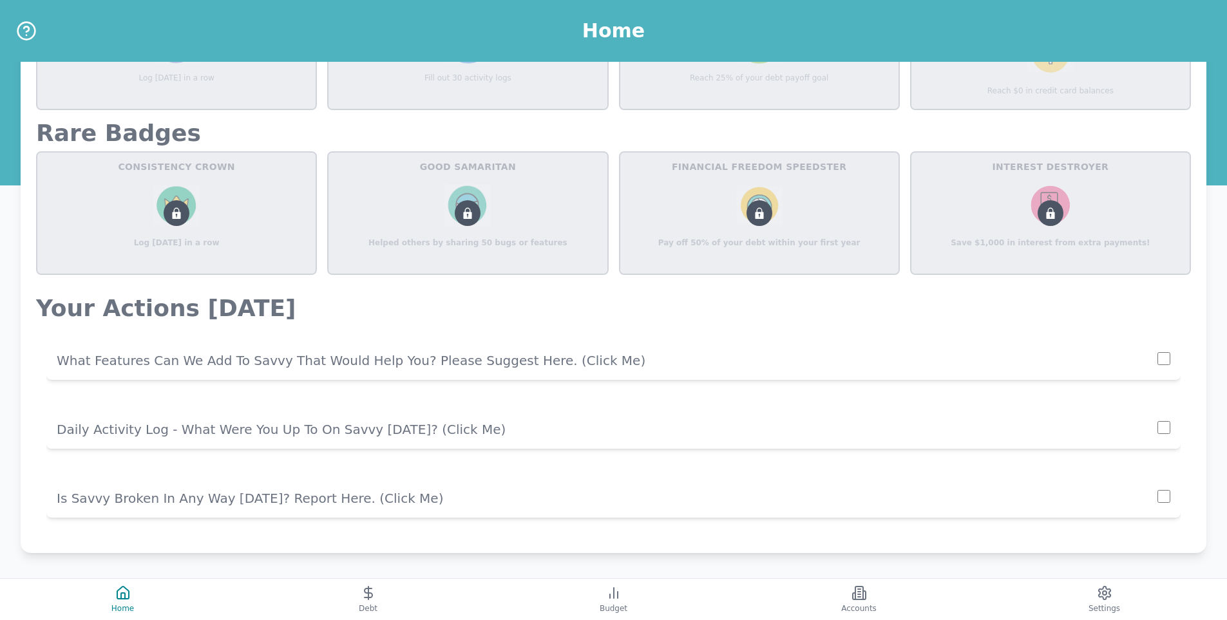
click at [267, 502] on p "Is Savvy Broken In Any Way [DATE]? Report Here. (click me)" at bounding box center [607, 498] width 1101 height 18
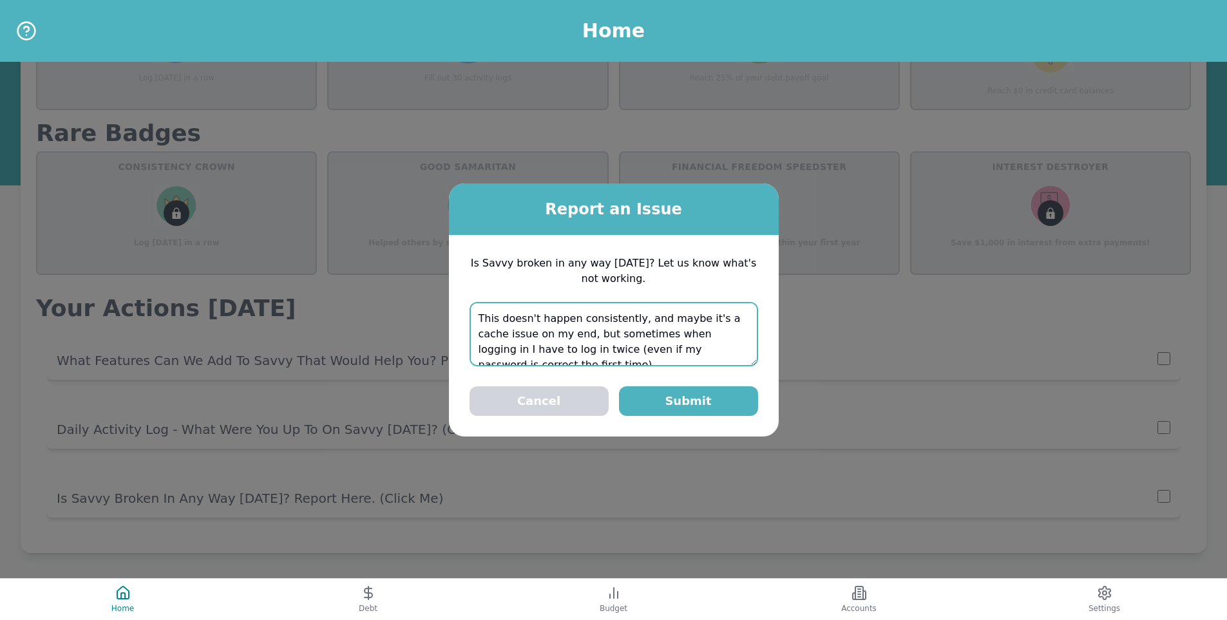
click at [556, 337] on textarea "This doesn't happen consistently, and maybe it's a cache issue on my end, but s…" at bounding box center [613, 334] width 289 height 64
click at [706, 340] on textarea "This doesn't happen consistently, and maybe it's a cache issue on my end - but …" at bounding box center [613, 334] width 289 height 64
type textarea "This doesn't happen consistently, and maybe it's a cache issue on my end - but …"
click at [674, 406] on button "Submit" at bounding box center [688, 401] width 139 height 30
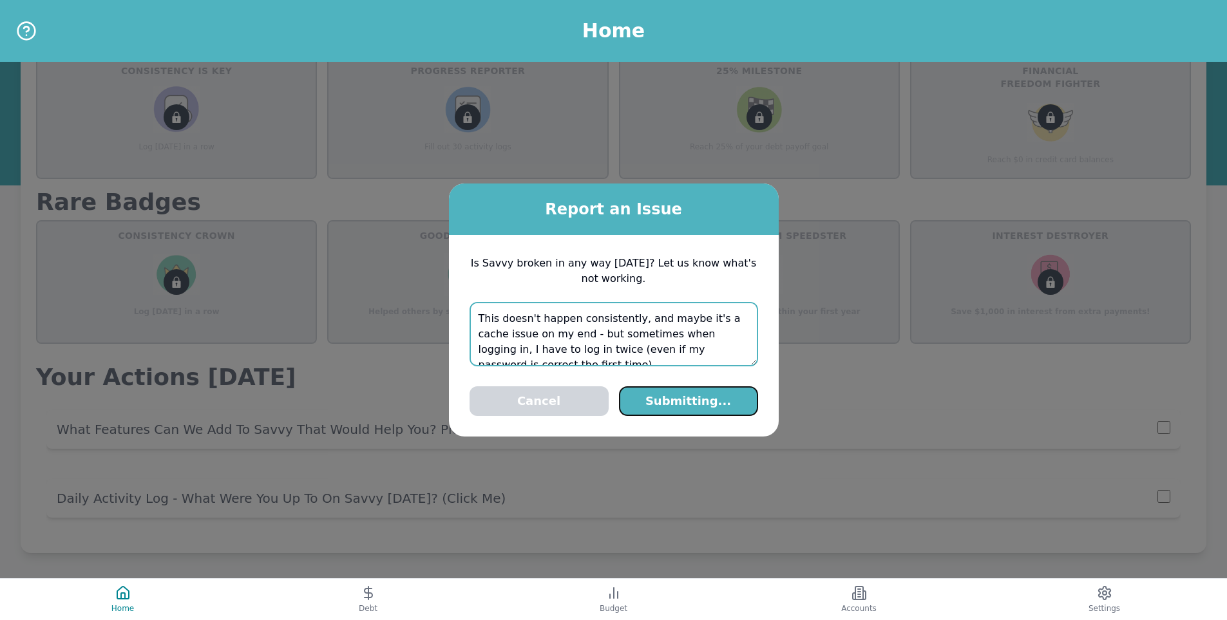
scroll to position [604, 0]
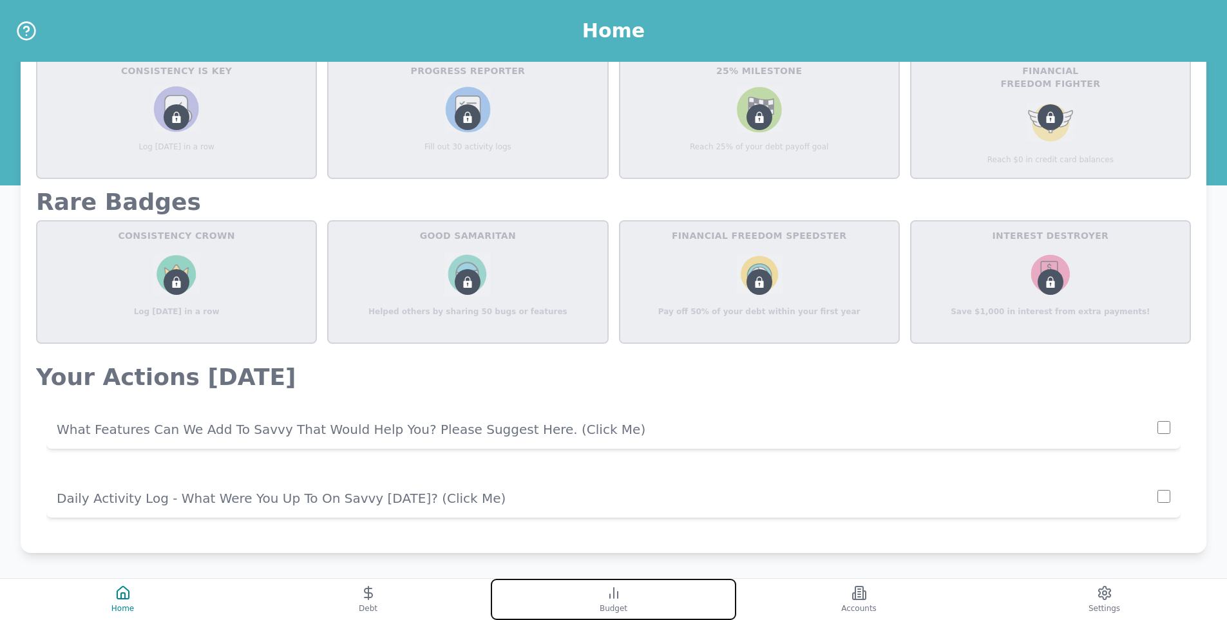
click at [612, 609] on span "Budget" at bounding box center [614, 608] width 28 height 10
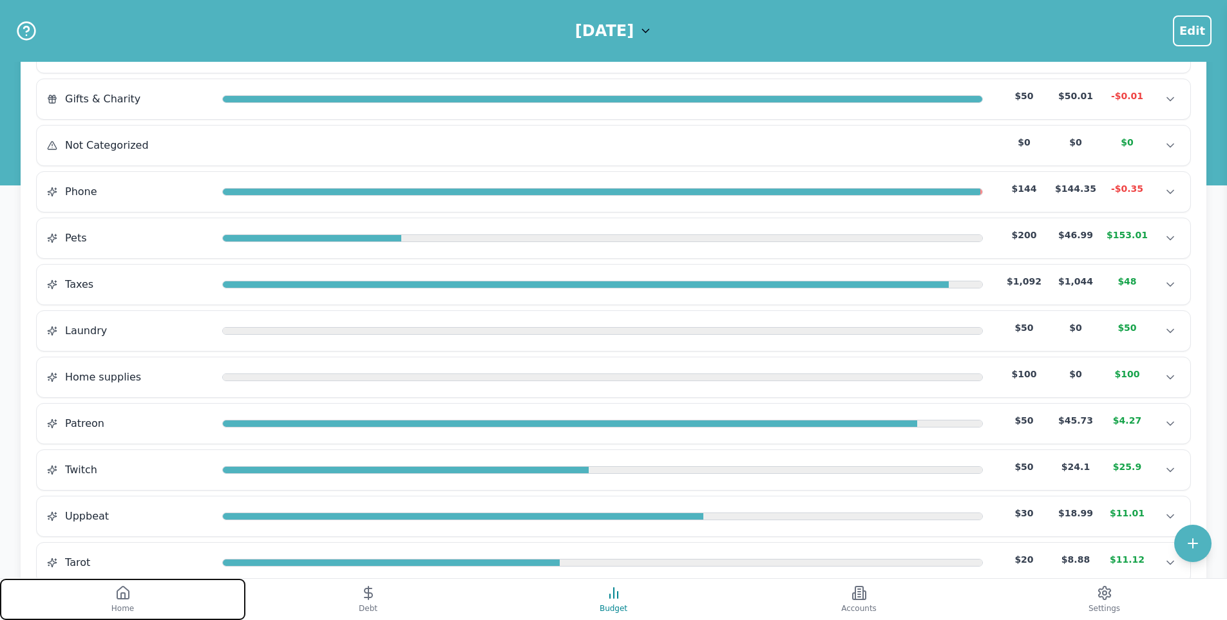
click at [118, 599] on icon at bounding box center [123, 593] width 12 height 12
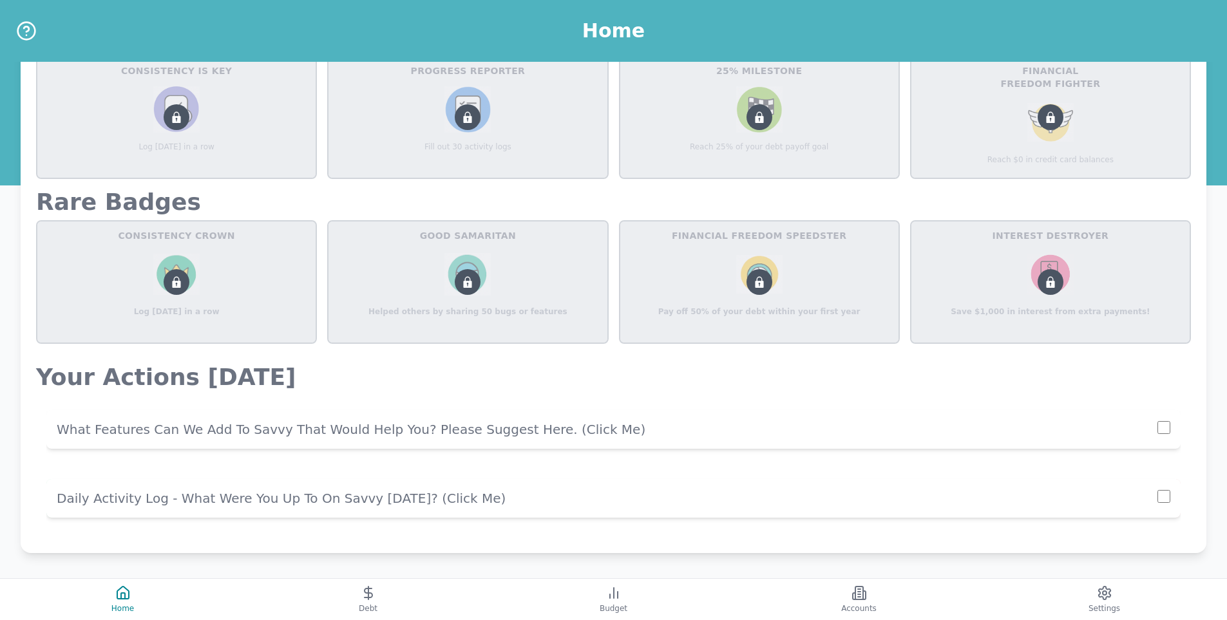
click at [269, 507] on div "Daily Activity Log - What Were You Up To On Savvy [DATE]? (click me)" at bounding box center [613, 498] width 1134 height 39
click at [394, 500] on p "Daily Activity Log - What Were You Up To On Savvy [DATE]? (click me)" at bounding box center [607, 498] width 1101 height 18
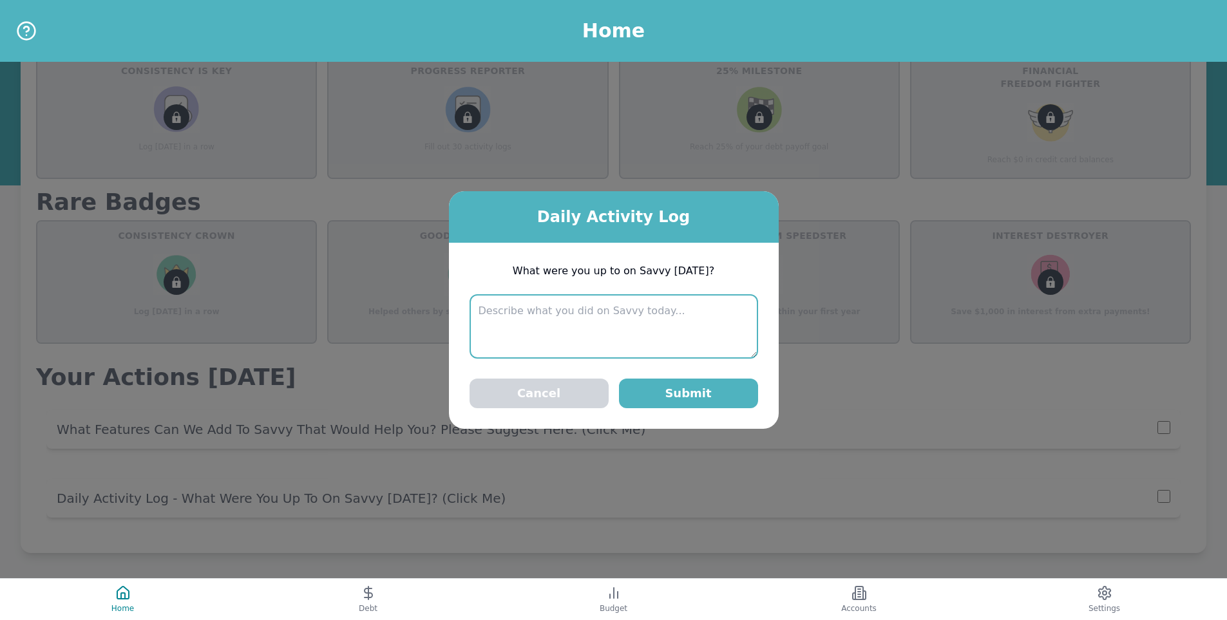
click at [565, 331] on textarea at bounding box center [613, 326] width 289 height 64
type textarea "Categorizing transactions and checking categories"
click at [668, 395] on button "Submit" at bounding box center [688, 394] width 139 height 30
